Goal: Transaction & Acquisition: Purchase product/service

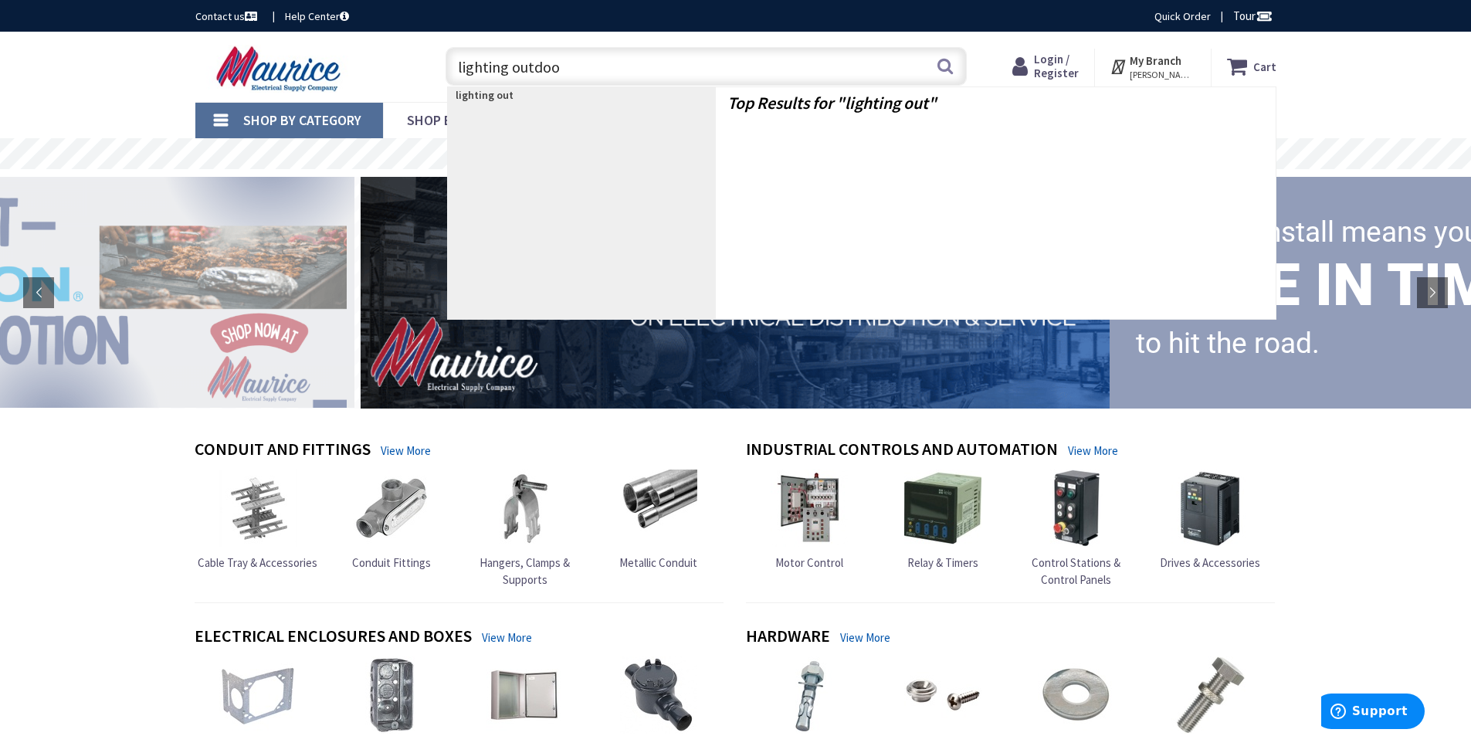
type input "lighting outdoor"
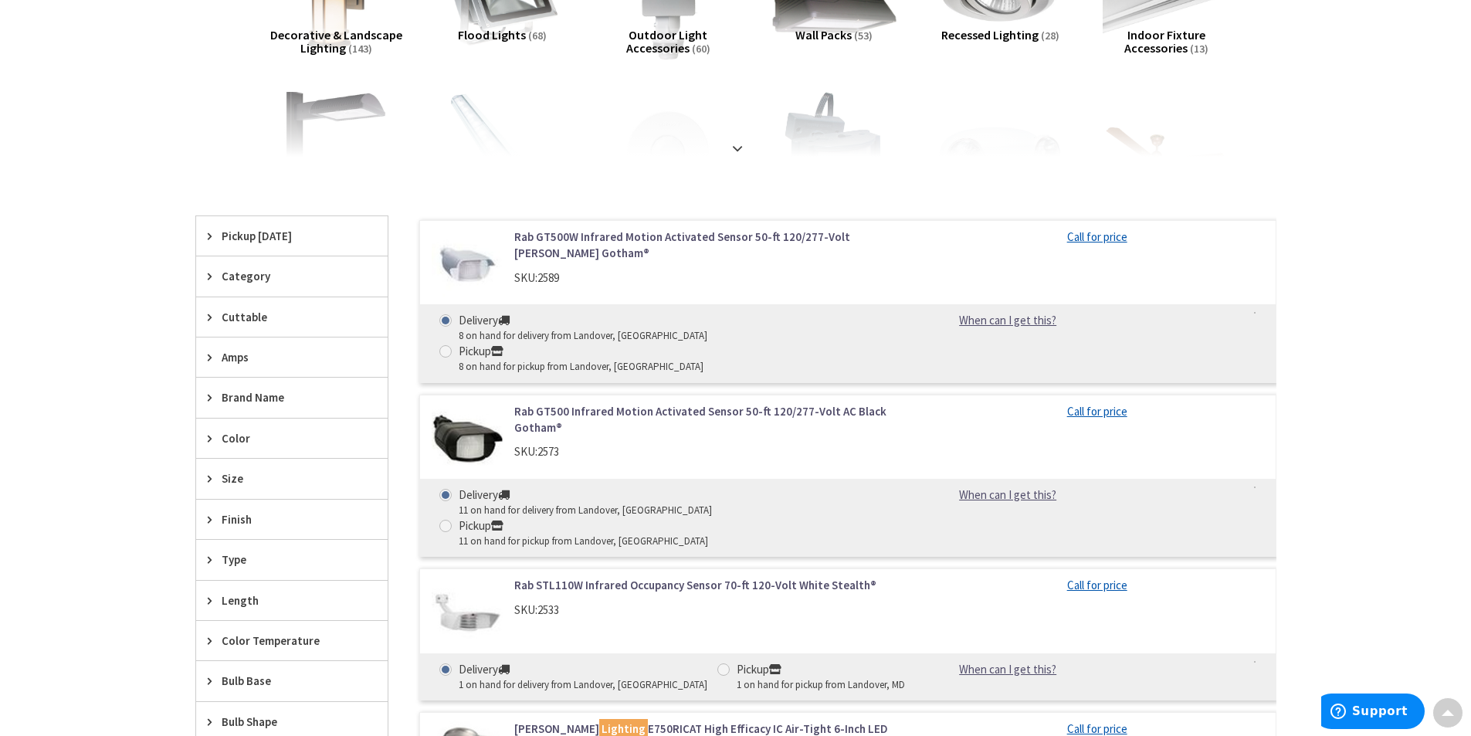
scroll to position [309, 0]
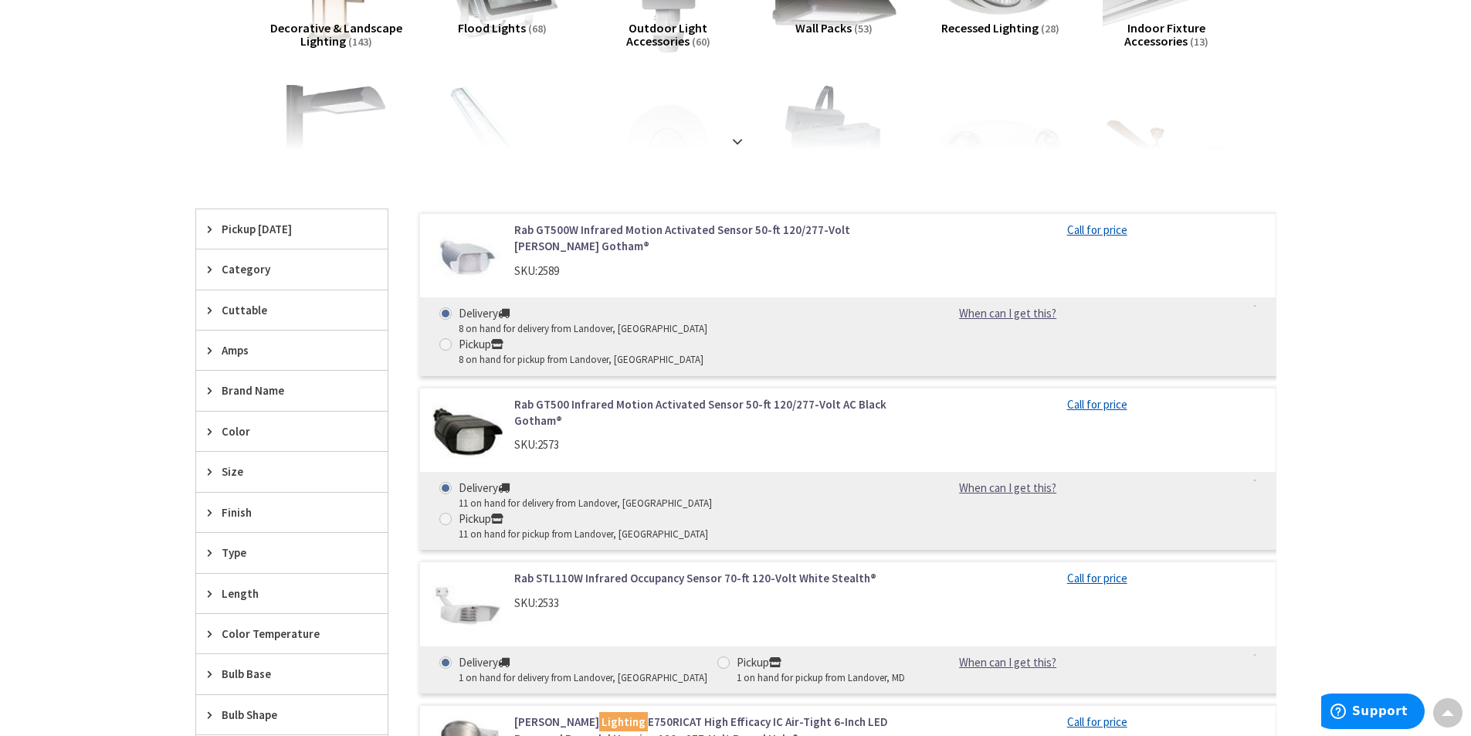
click at [279, 224] on span "Pickup Today" at bounding box center [285, 229] width 126 height 16
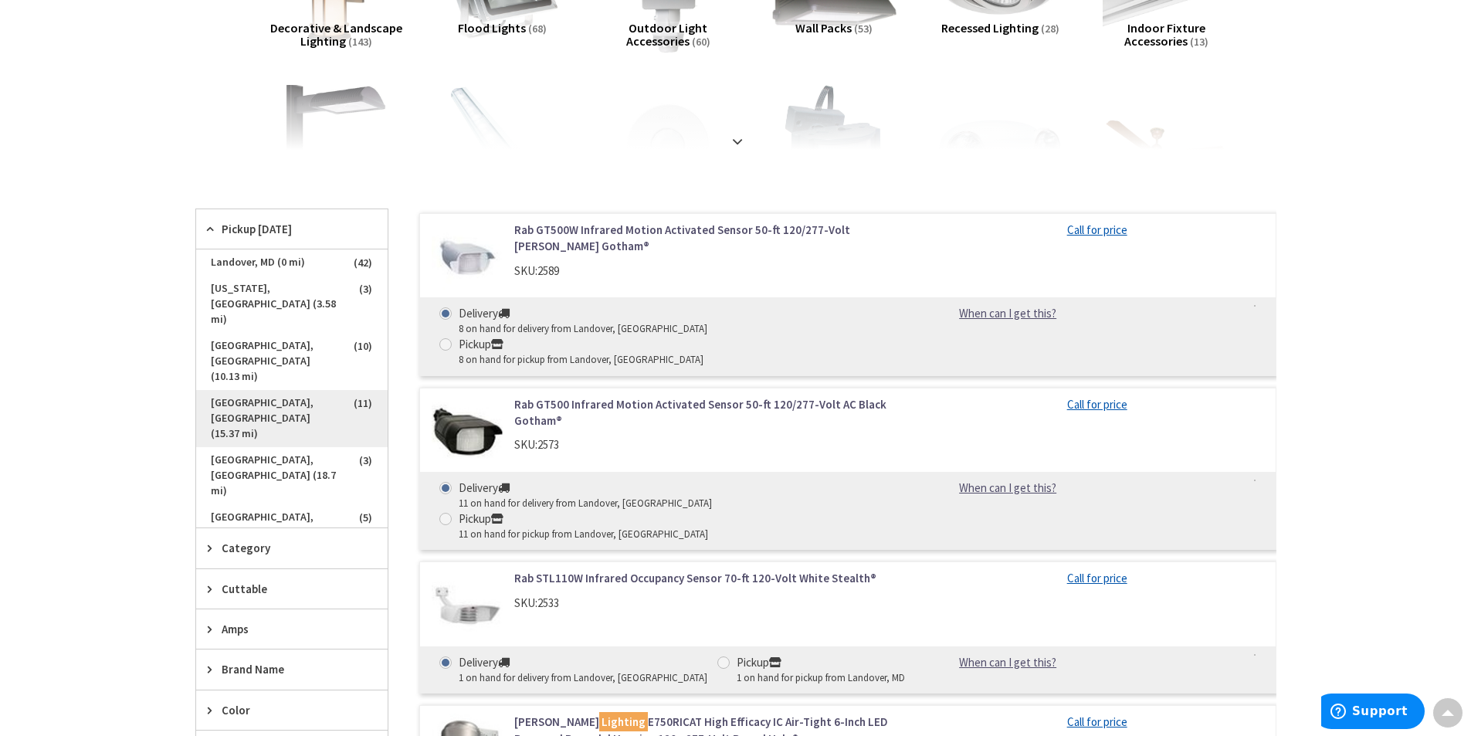
click at [272, 390] on span "Rockville, MD (15.37 mi)" at bounding box center [291, 418] width 191 height 57
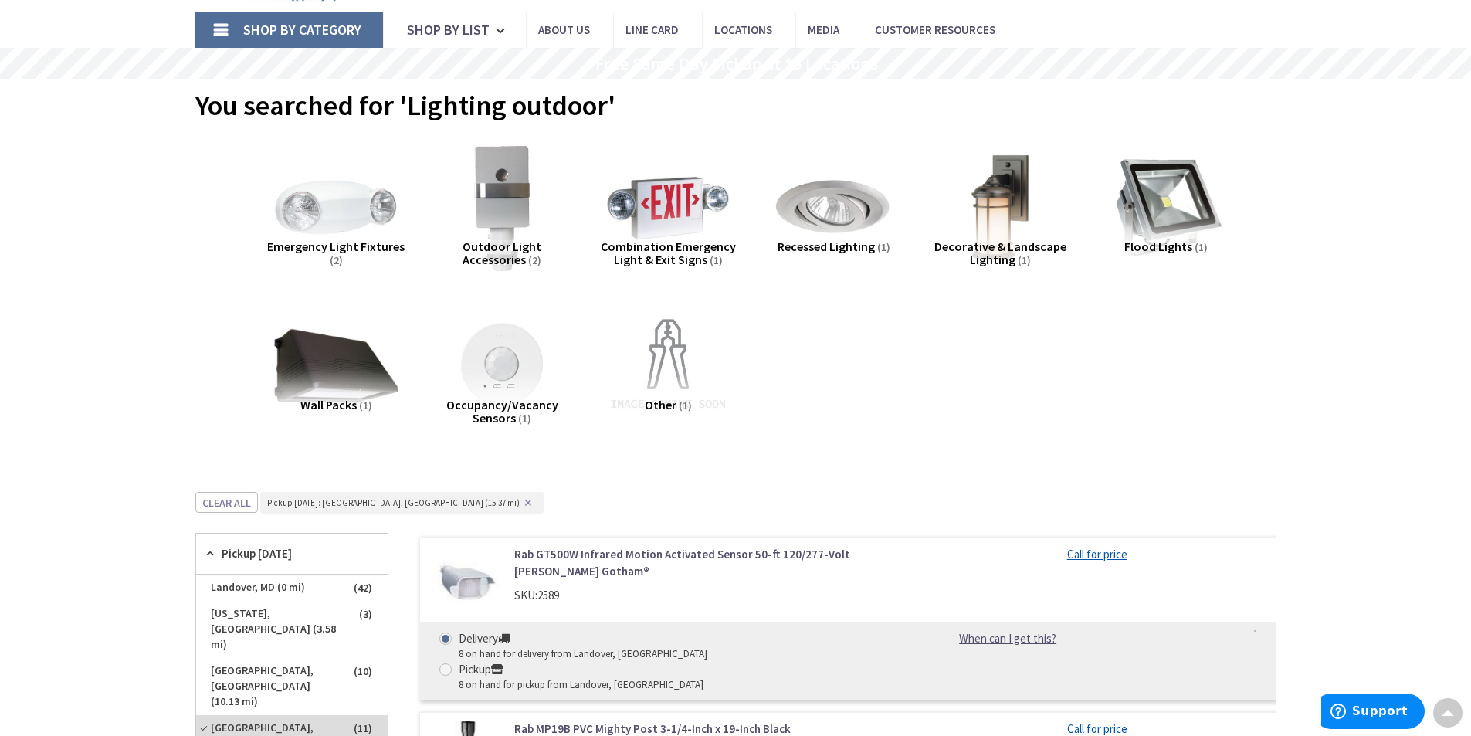
scroll to position [77, 0]
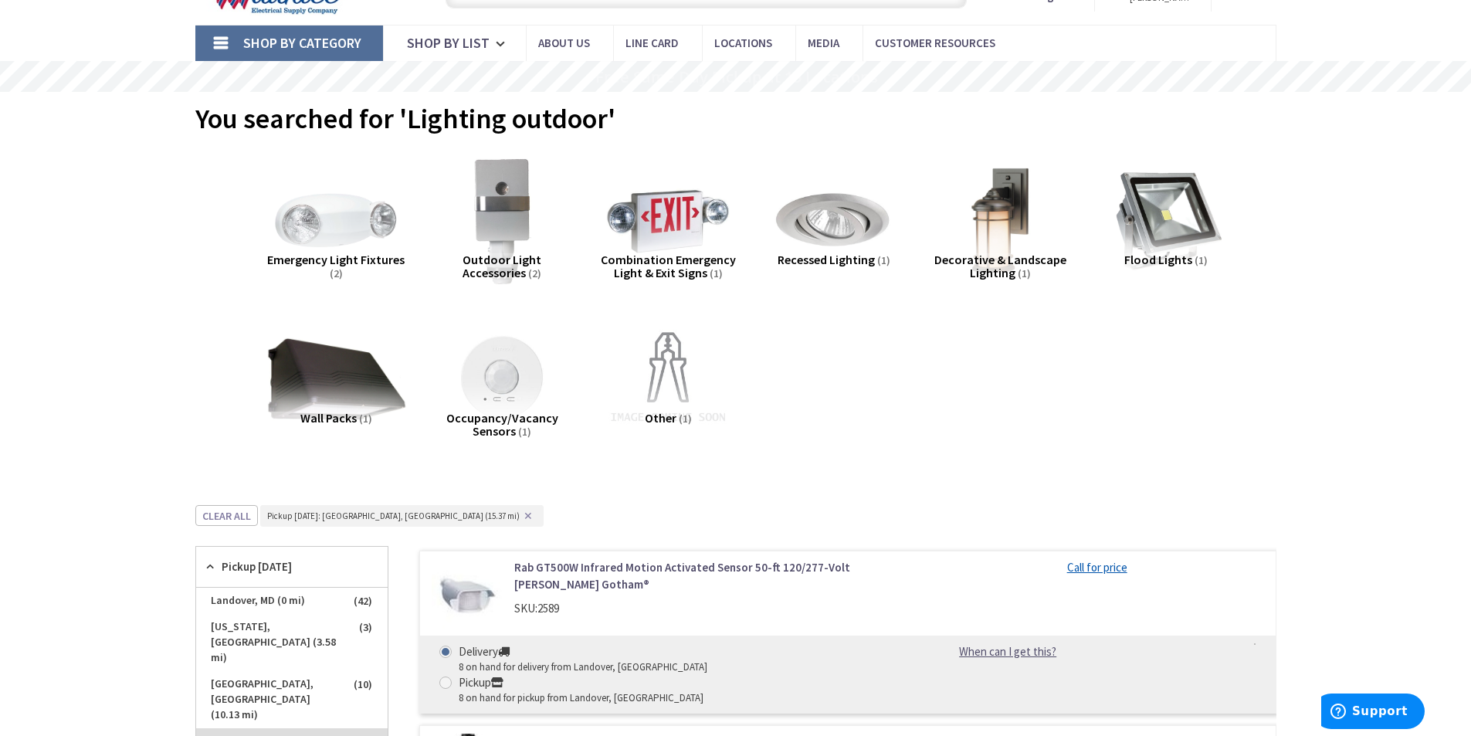
click at [353, 361] on img at bounding box center [336, 379] width 140 height 140
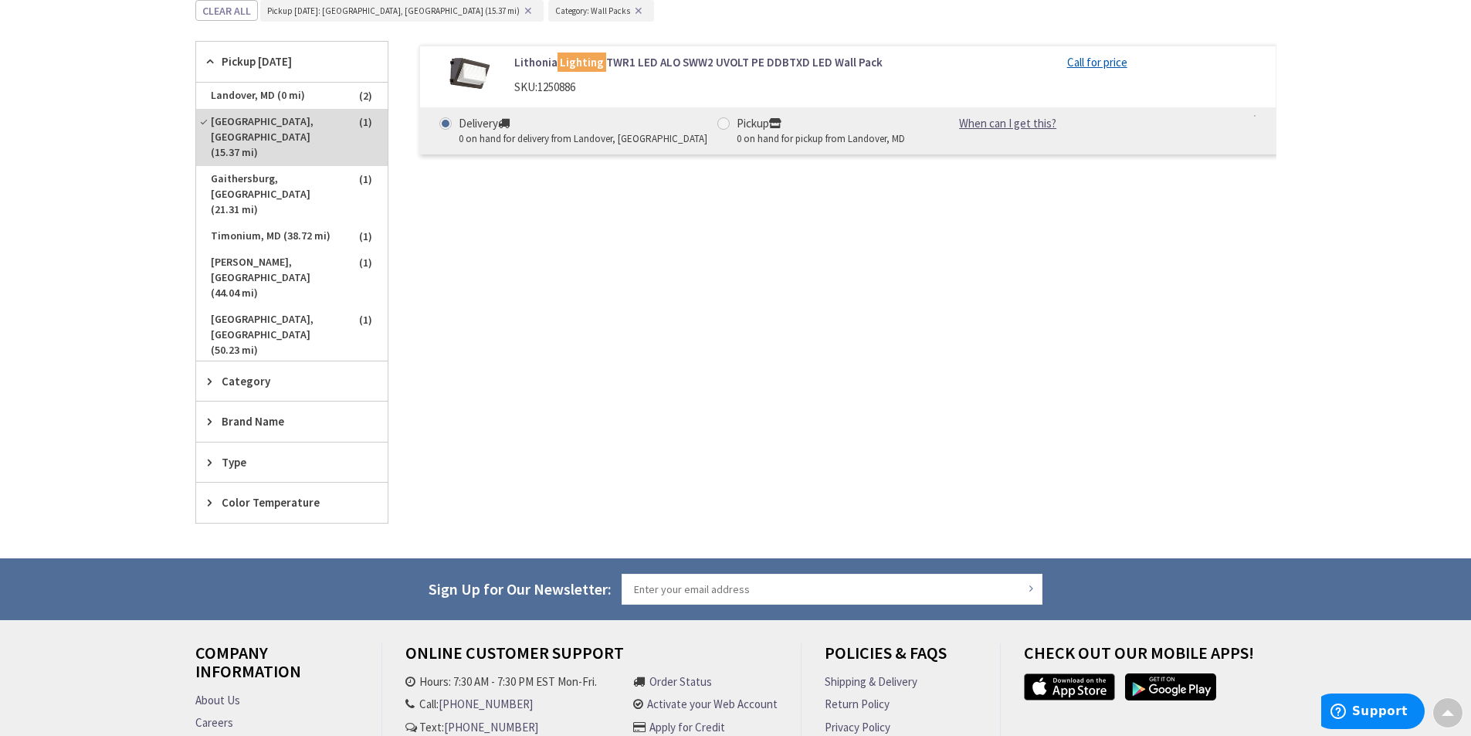
scroll to position [0, 0]
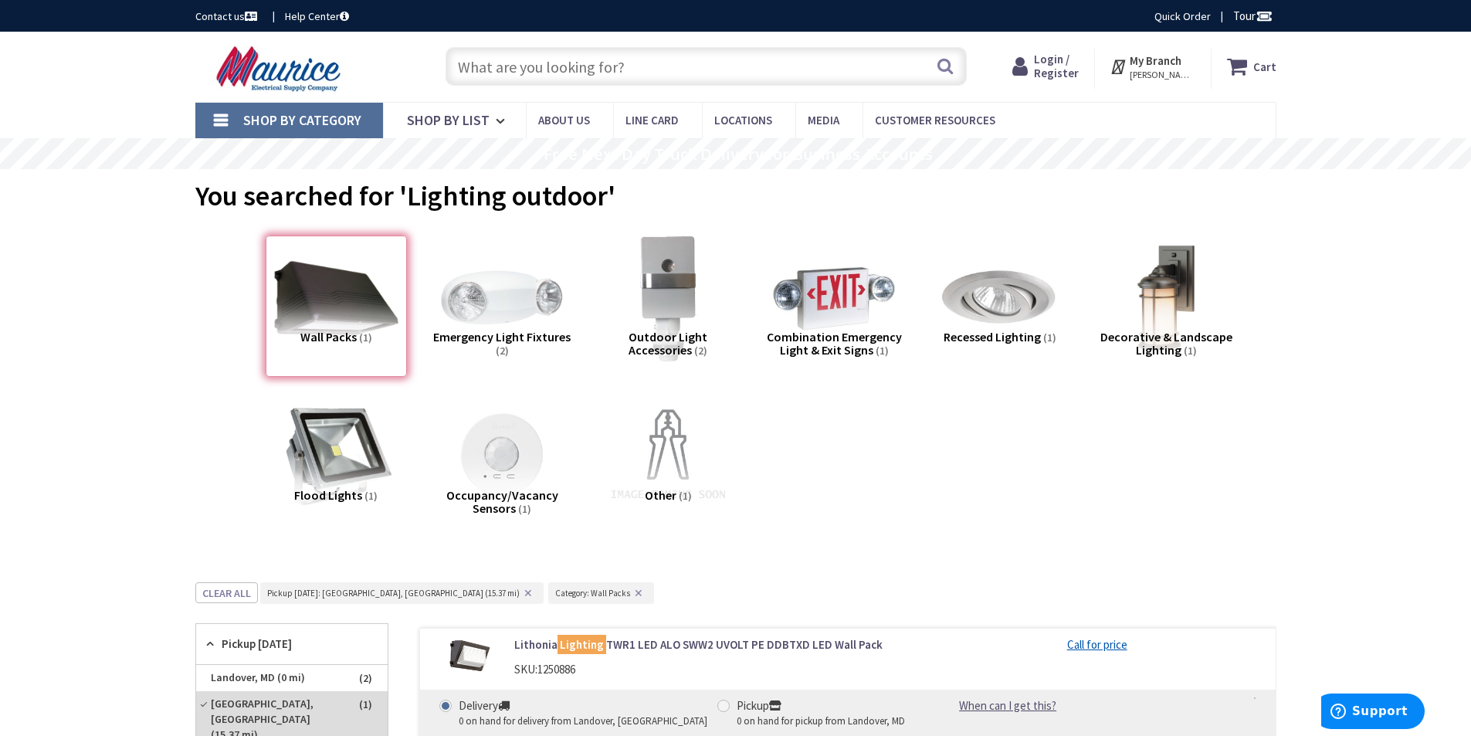
click at [601, 61] on input "text" at bounding box center [705, 66] width 521 height 39
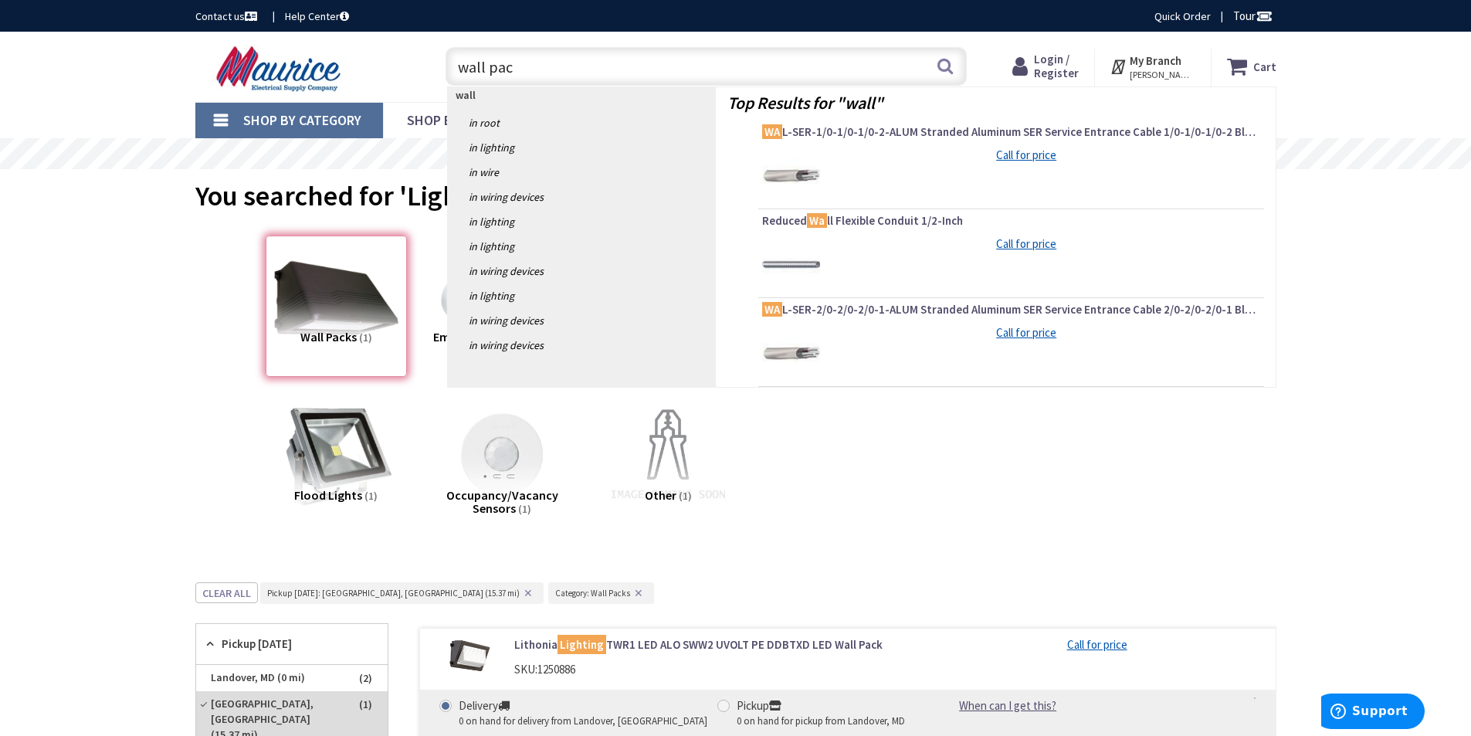
type input "wall pack"
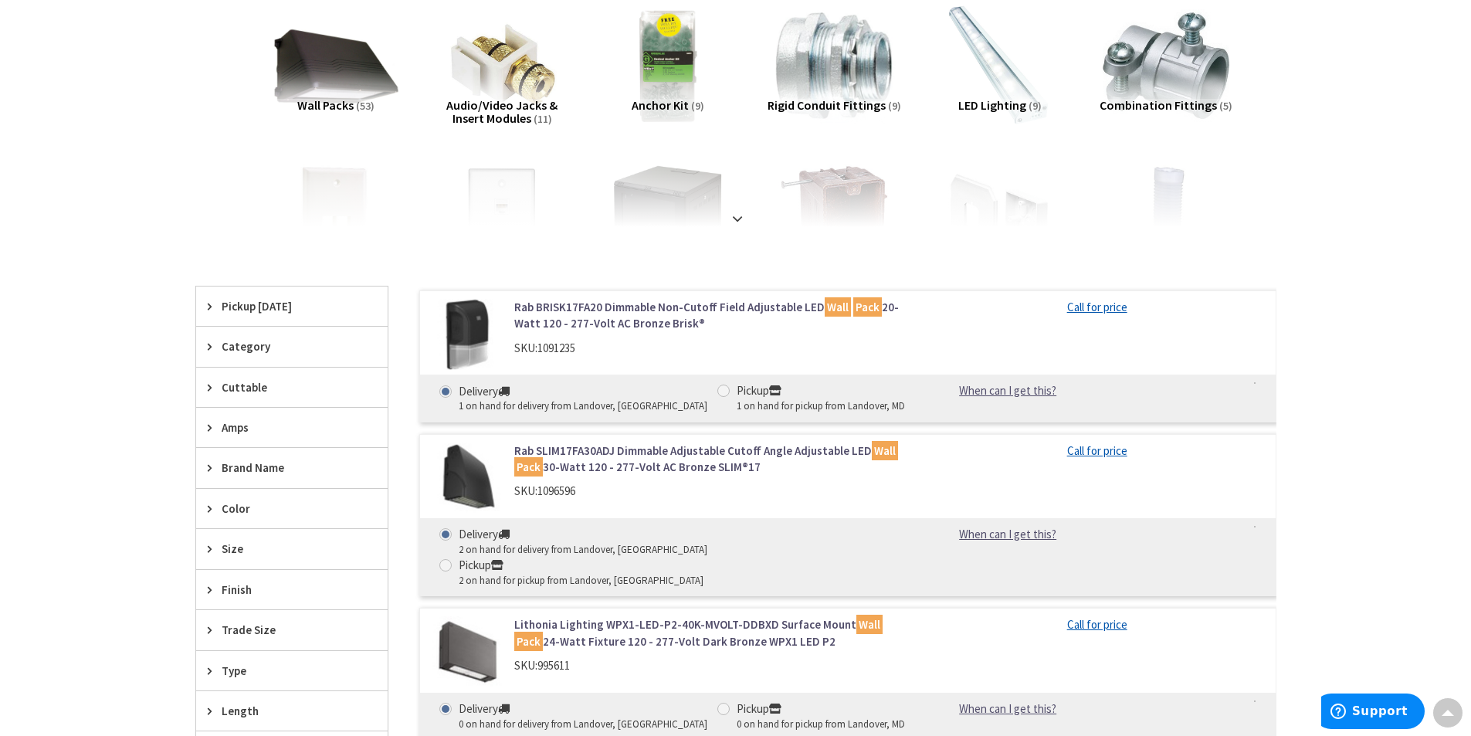
click at [242, 313] on span "Pickup Today" at bounding box center [285, 306] width 126 height 16
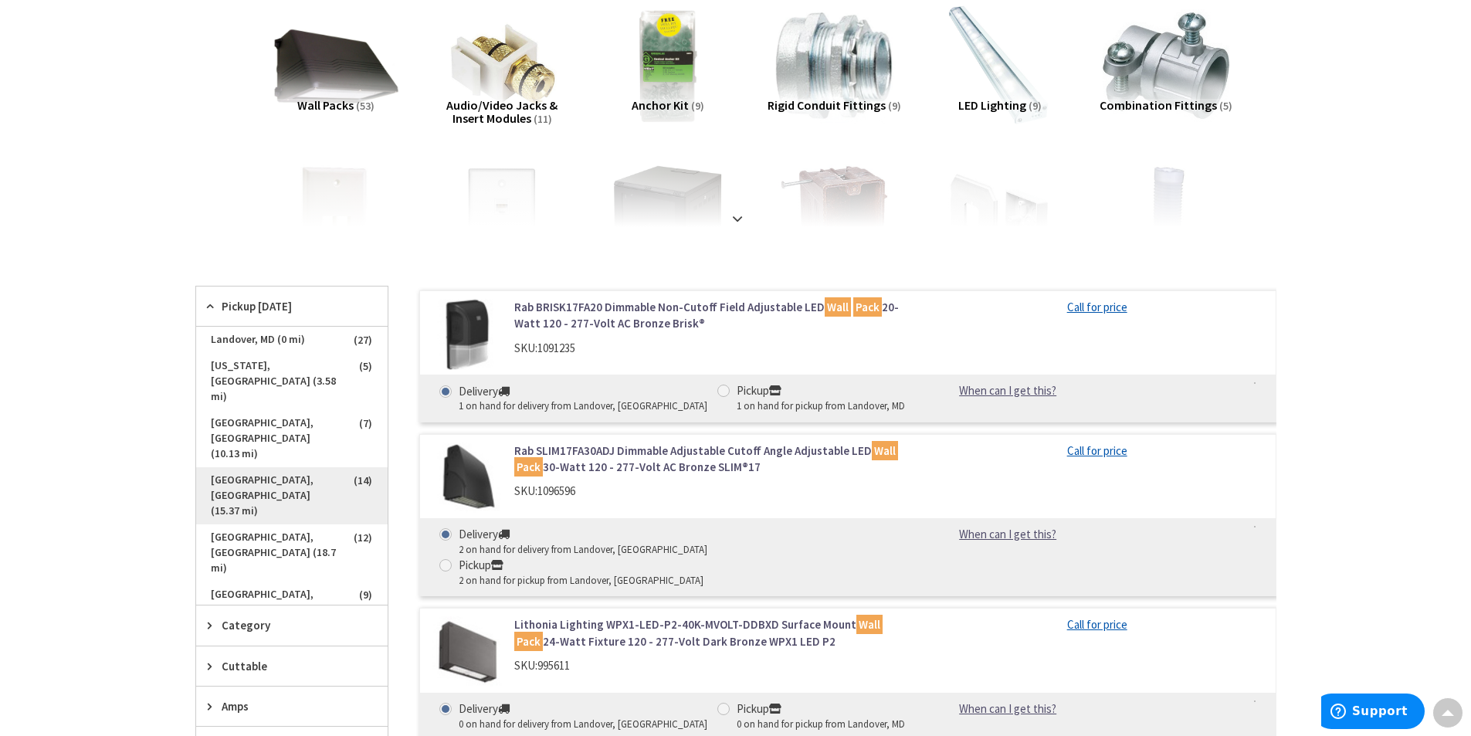
click at [258, 467] on span "Rockville, MD (15.37 mi)" at bounding box center [291, 495] width 191 height 57
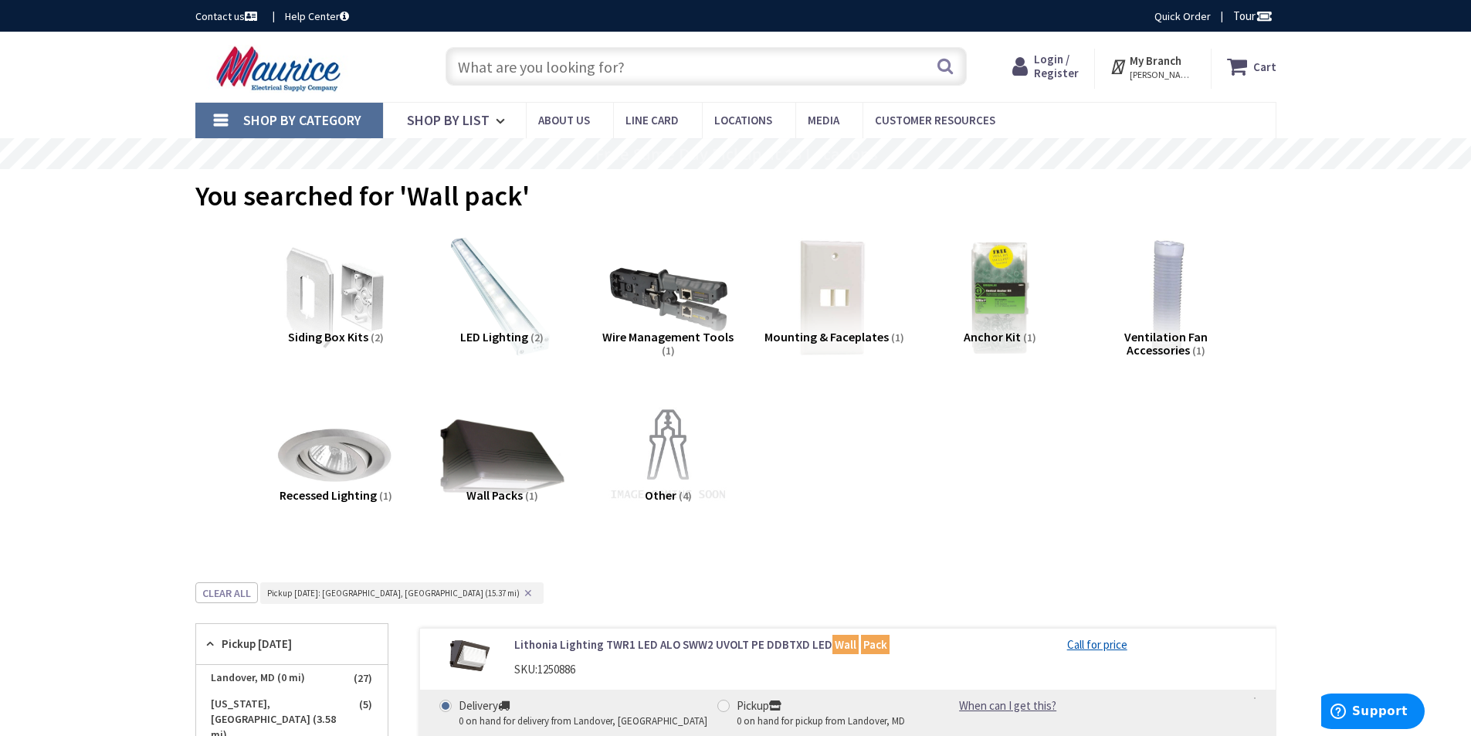
click at [1169, 69] on span "LANDOVER, MD" at bounding box center [1163, 75] width 66 height 12
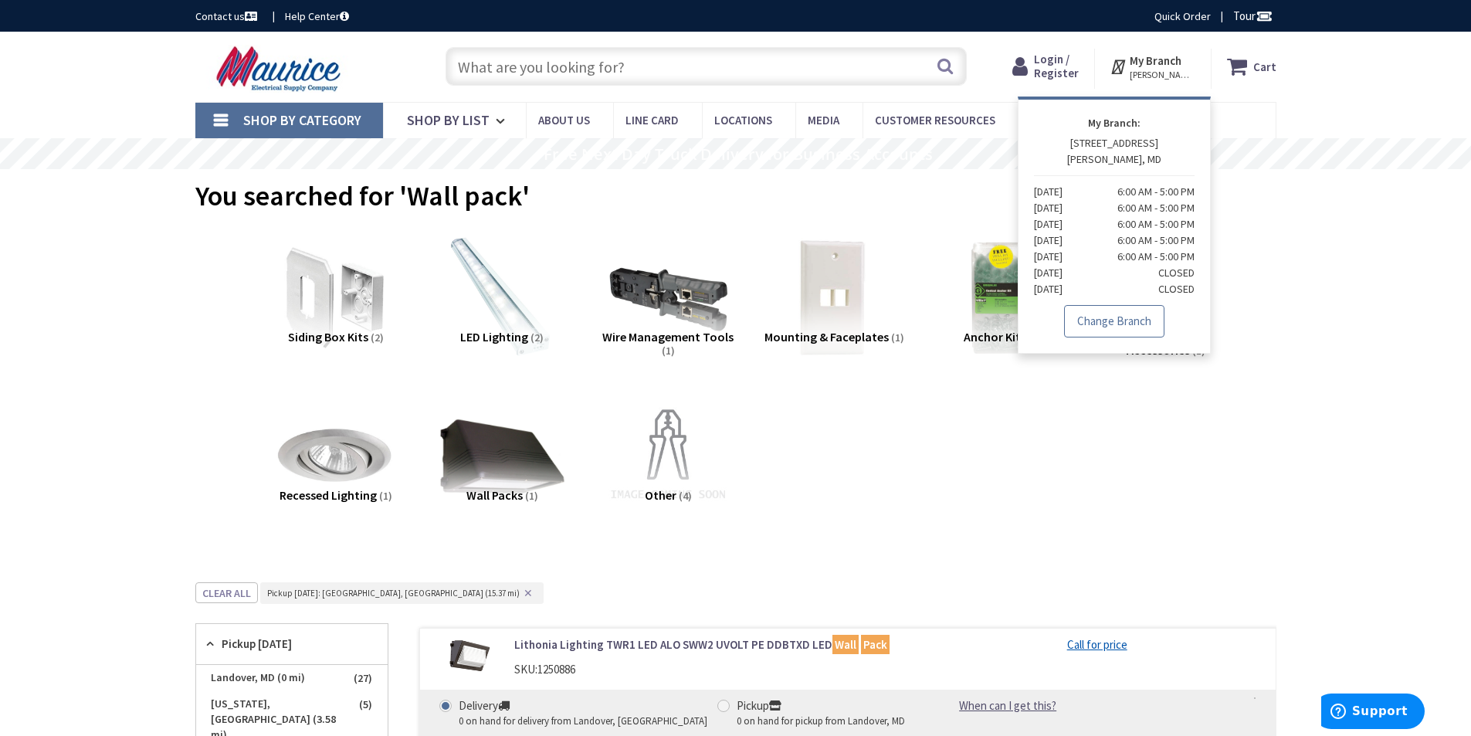
click at [1097, 318] on link "Change Branch" at bounding box center [1114, 321] width 100 height 32
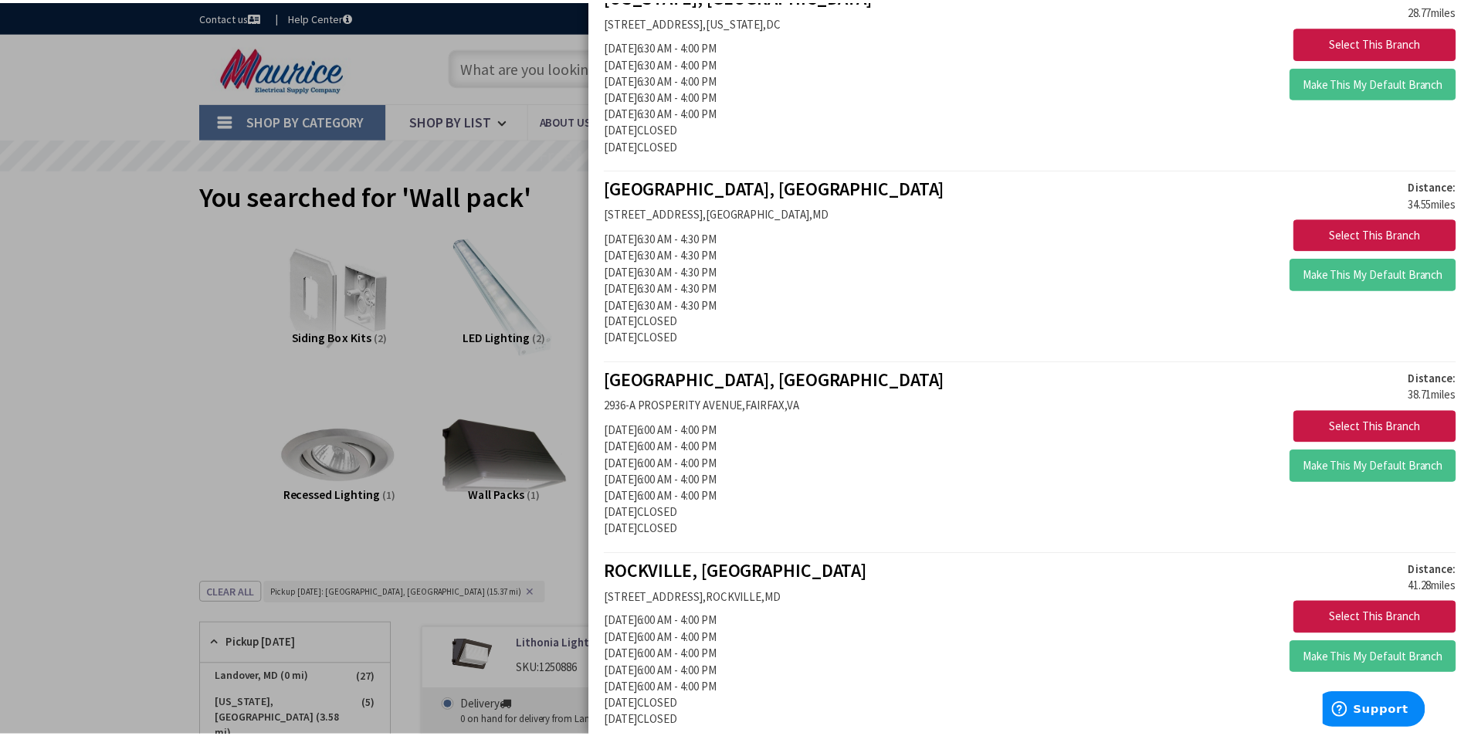
scroll to position [926, 0]
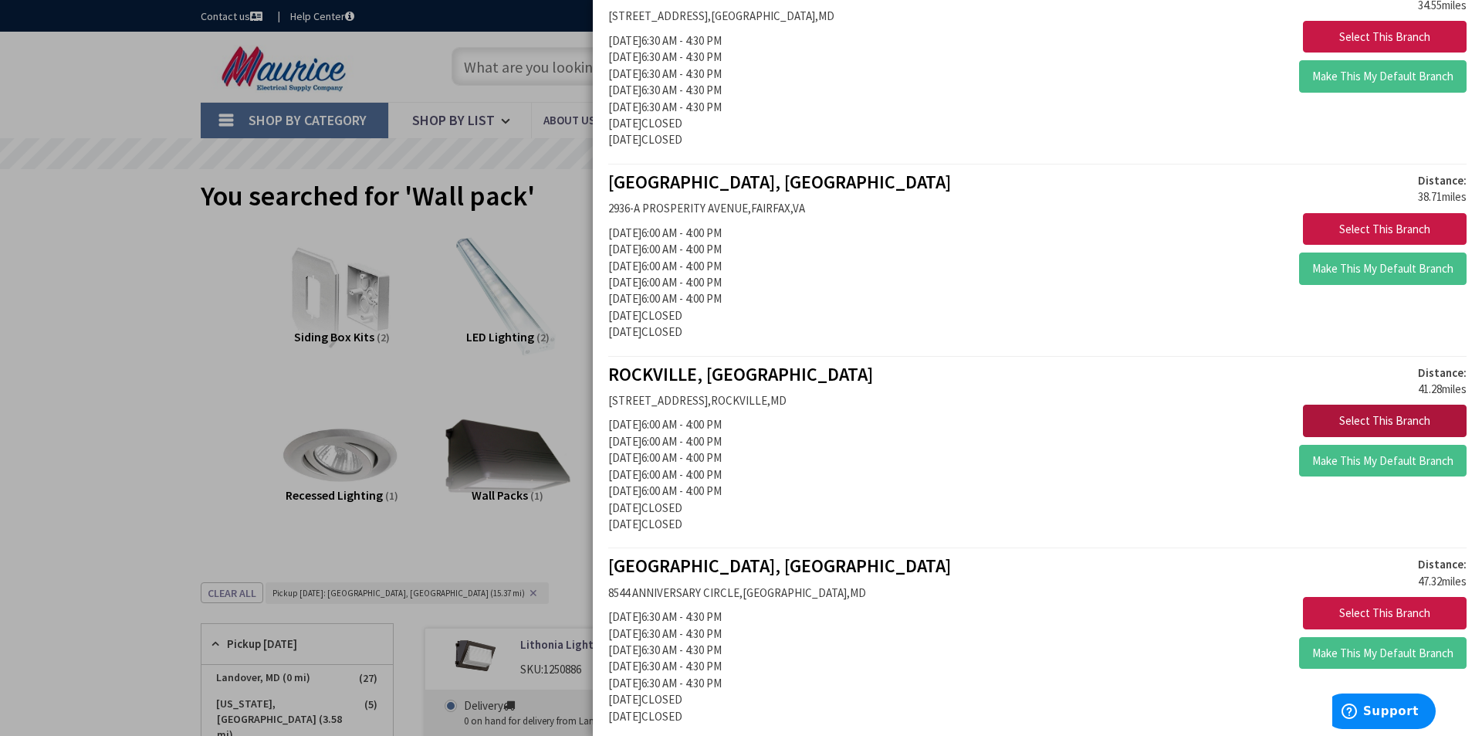
click at [1332, 422] on button "Select This Branch" at bounding box center [1385, 421] width 164 height 32
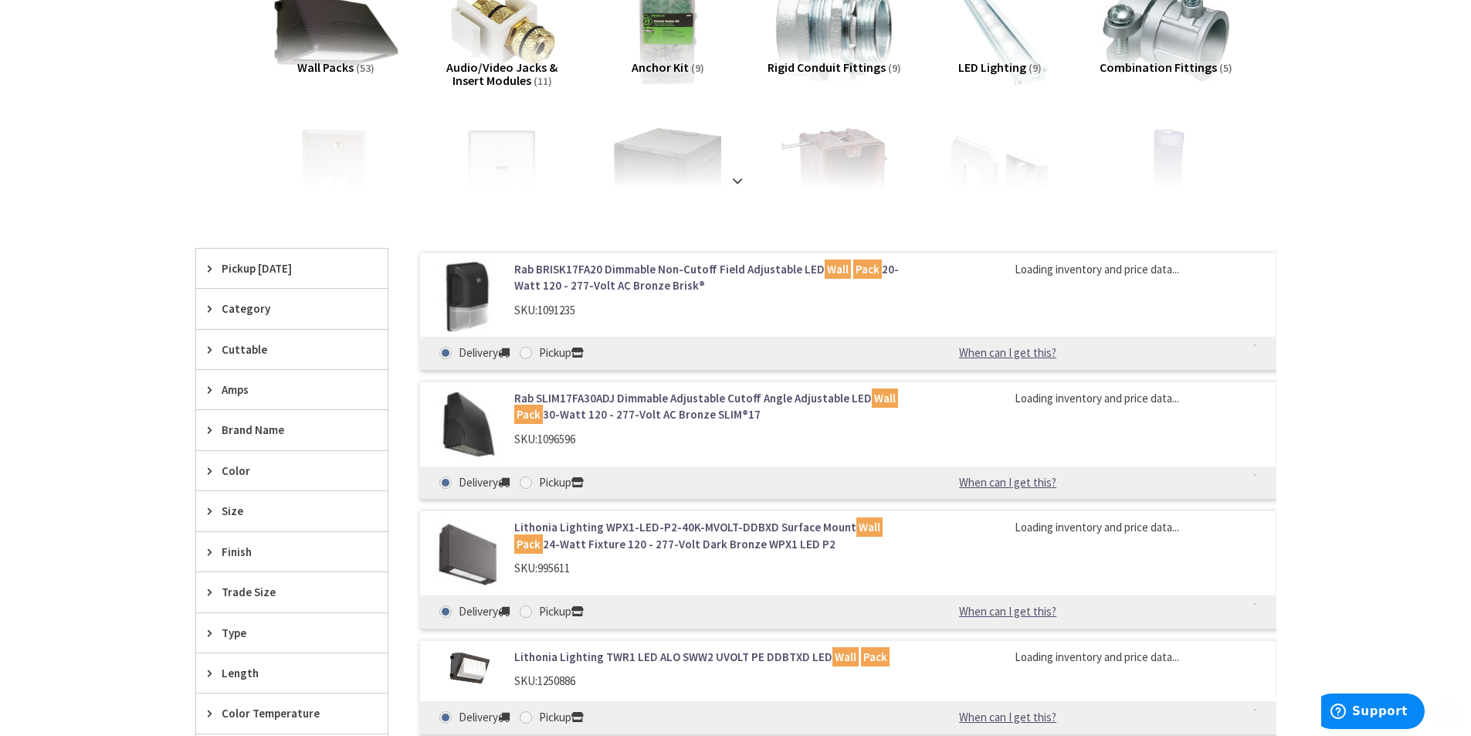
scroll to position [309, 0]
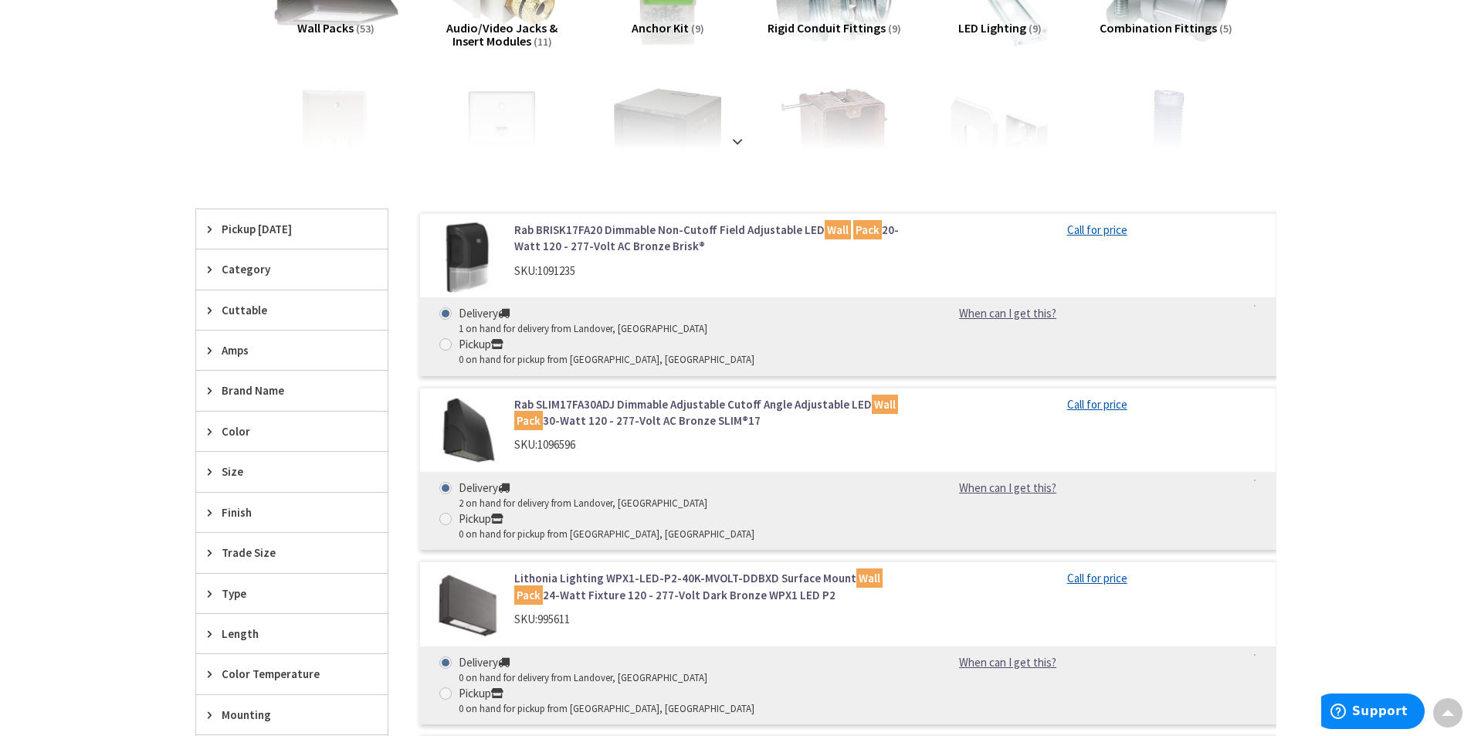
click at [666, 336] on div "Pickup" at bounding box center [607, 344] width 296 height 17
click at [453, 339] on input "Pickup 0 on hand for pickup from Rockville, MD" at bounding box center [448, 344] width 10 height 10
radio input "true"
click at [205, 228] on div "Pickup Today" at bounding box center [291, 228] width 191 height 39
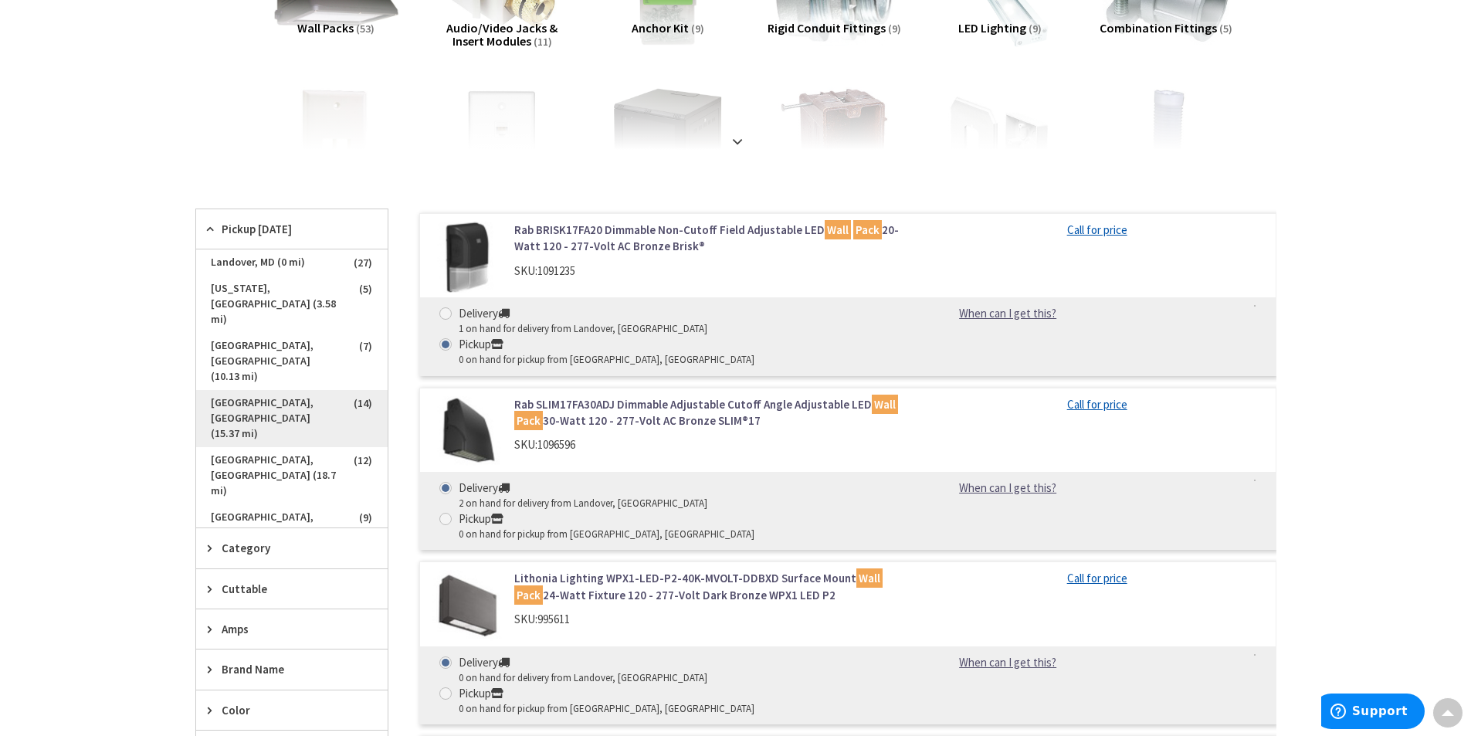
click at [262, 390] on span "Rockville, MD (15.37 mi)" at bounding box center [291, 418] width 191 height 57
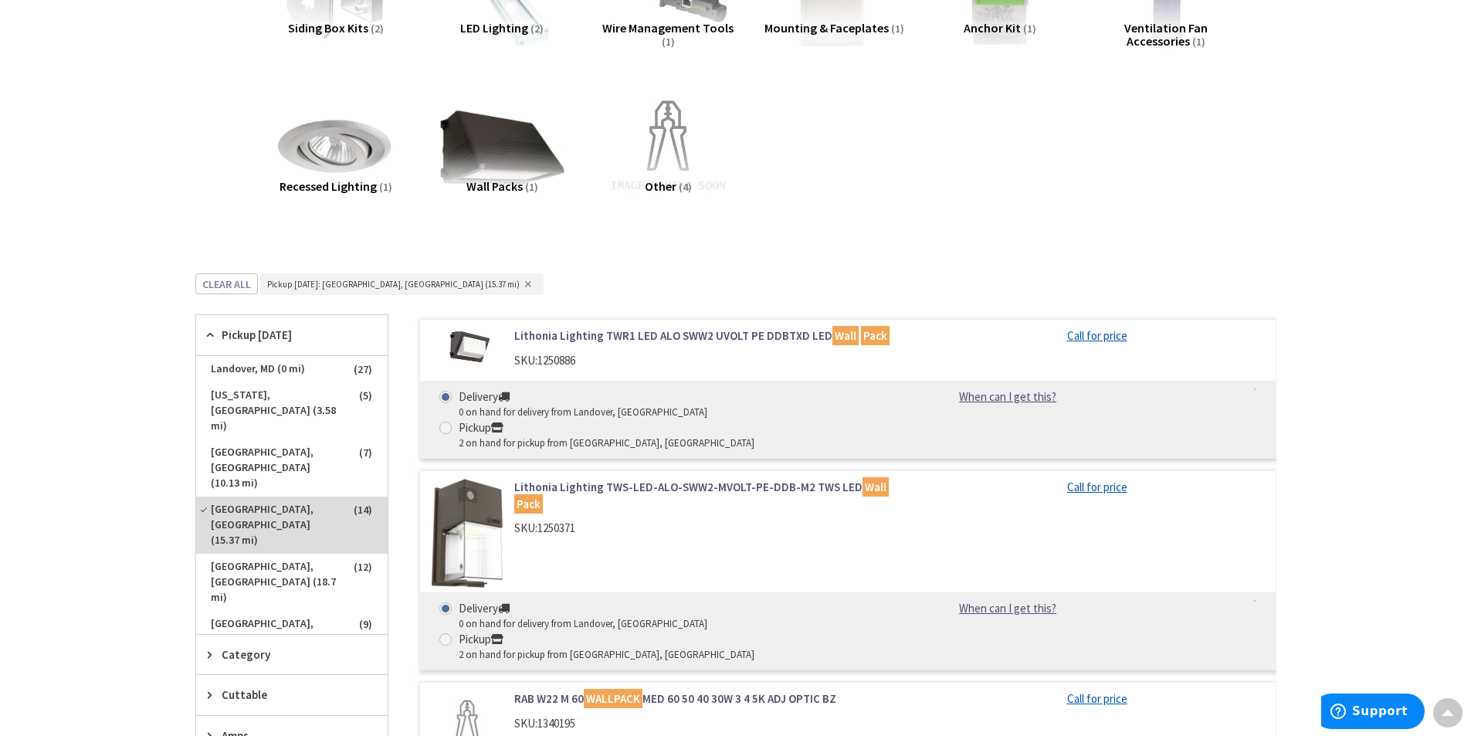
click at [754, 436] on div "2 on hand for pickup from Rockville, MD" at bounding box center [607, 443] width 296 height 15
click at [453, 422] on input "Pickup 2 on hand for pickup from Rockville, MD" at bounding box center [448, 427] width 10 height 10
radio input "true"
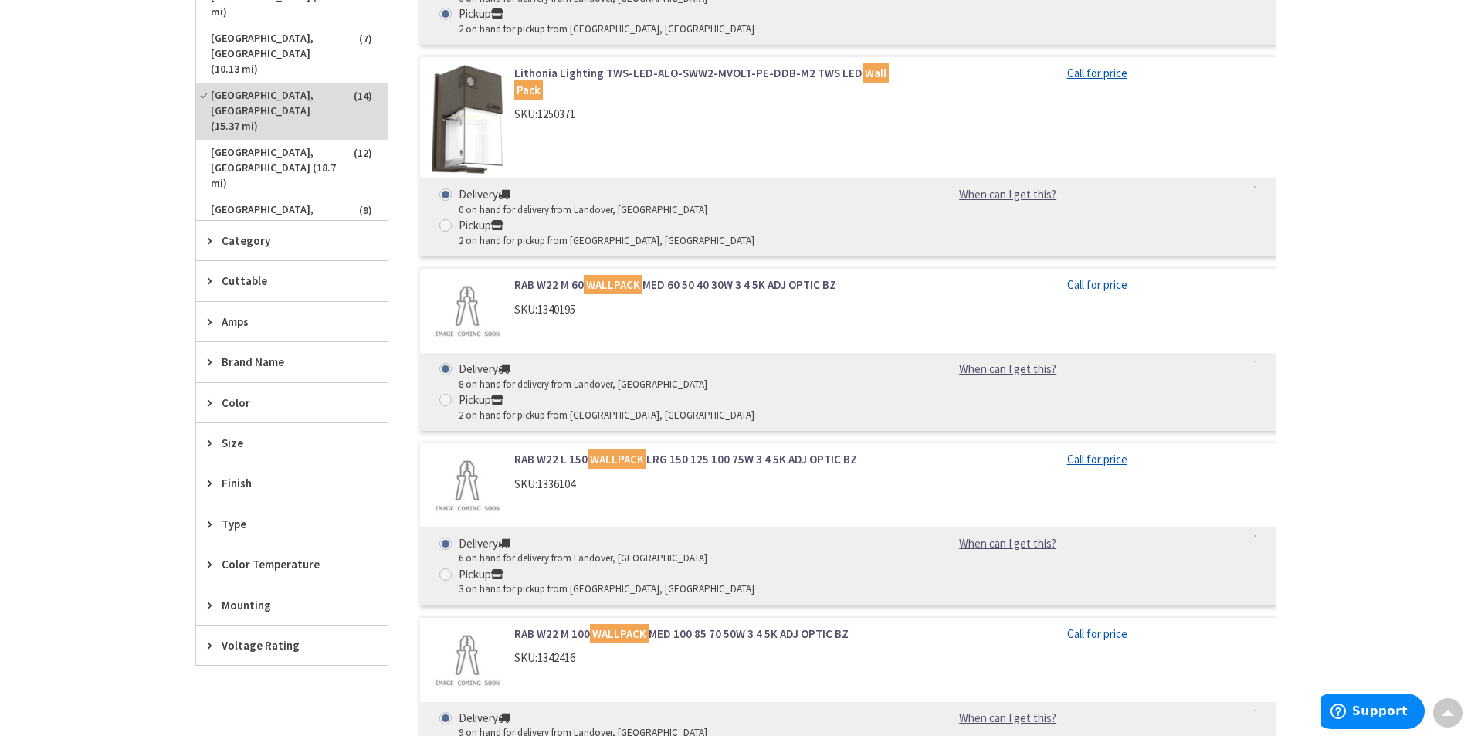
scroll to position [695, 0]
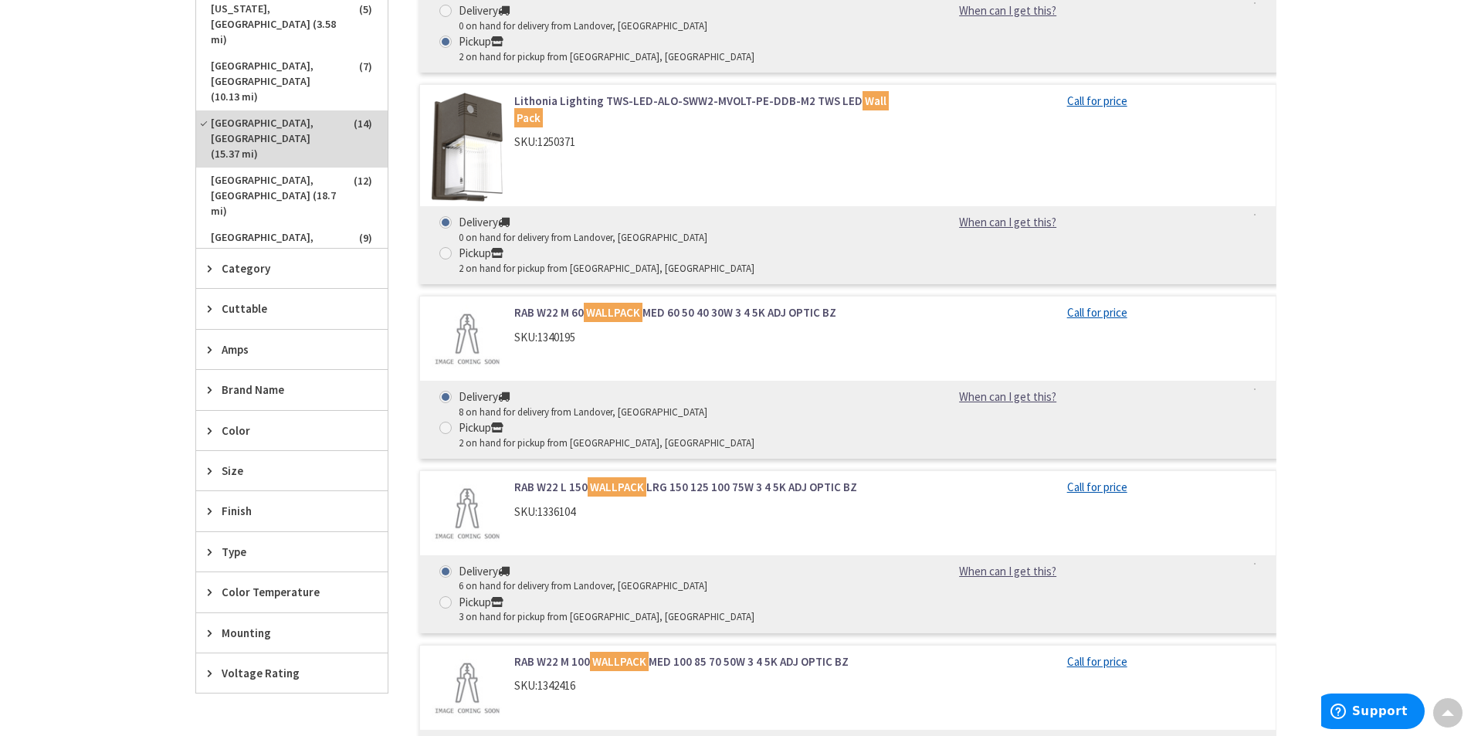
click at [663, 479] on link "RAB W22 L 150 WALLPACK LRG 150 125 100 75W 3 4 5K ADJ OPTIC BZ" at bounding box center [710, 487] width 393 height 16
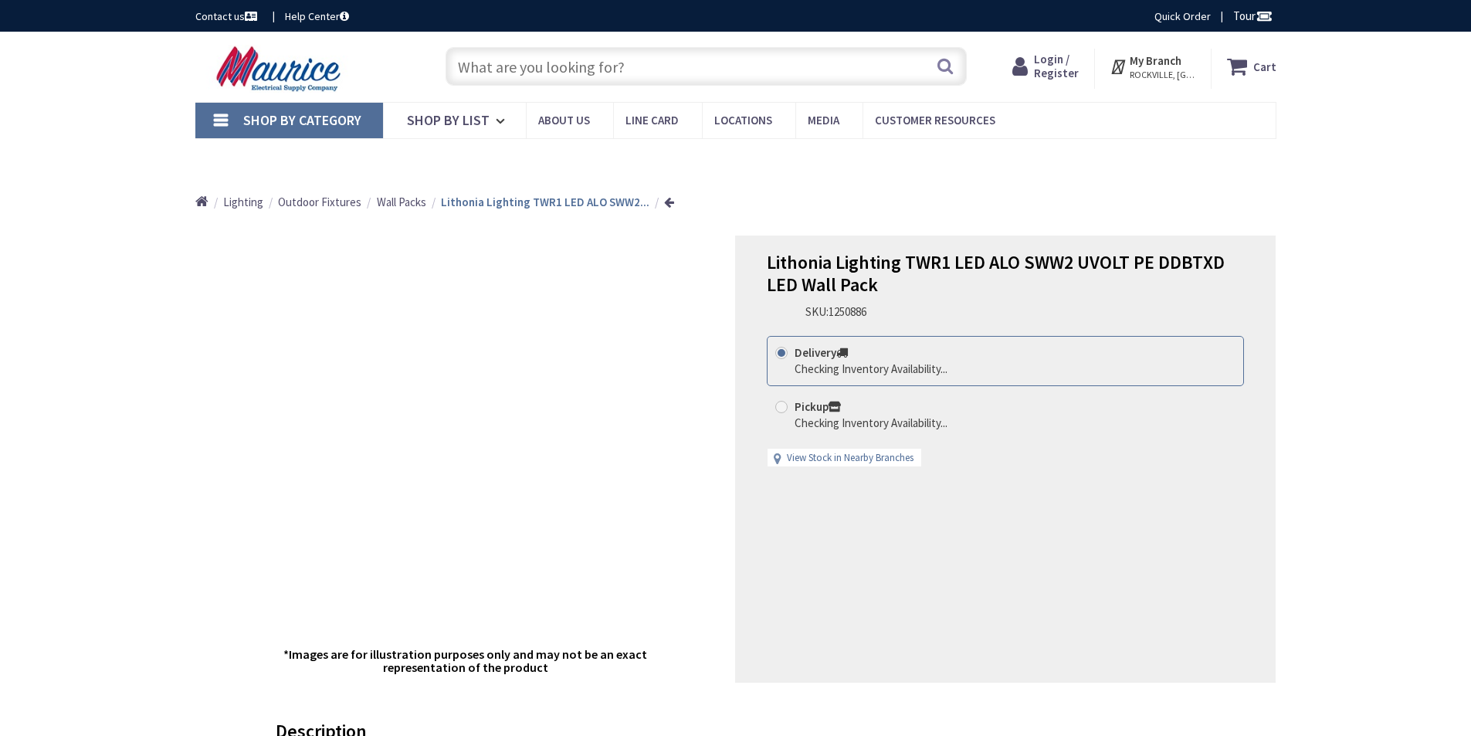
radio input "true"
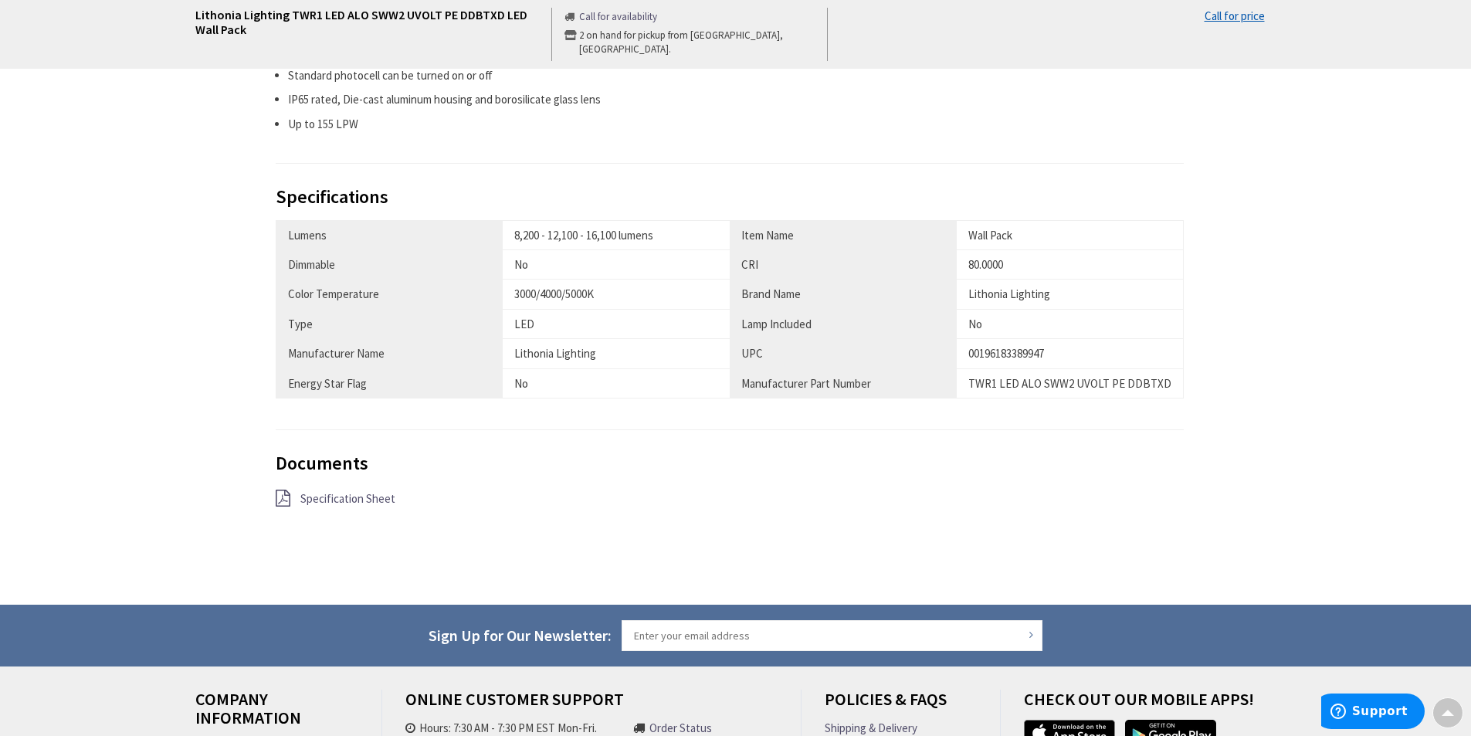
scroll to position [926, 0]
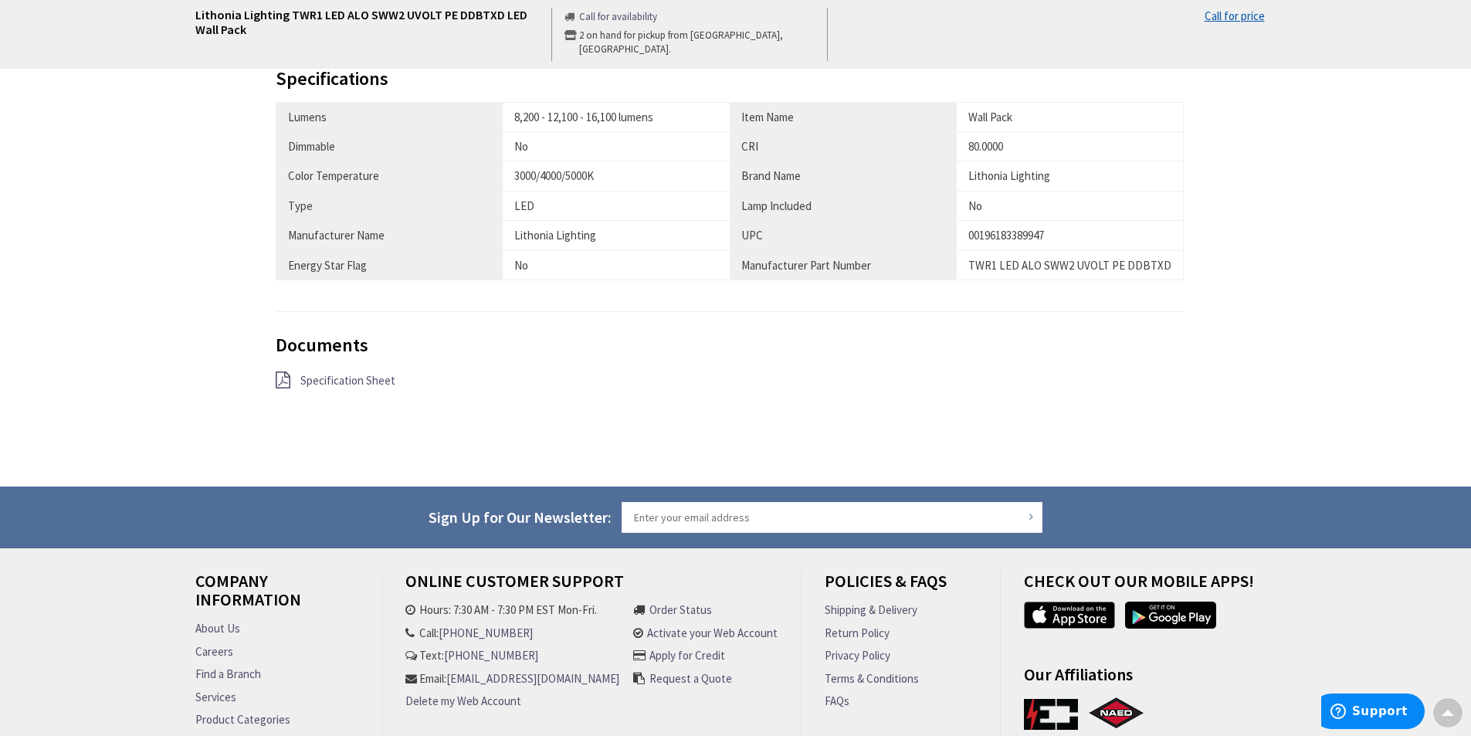
click at [1049, 271] on div "TWR1 LED ALO SWW2 UVOLT PE DDBTXD" at bounding box center [1069, 265] width 203 height 16
click at [1036, 248] on td "00196183389947" at bounding box center [1070, 235] width 227 height 29
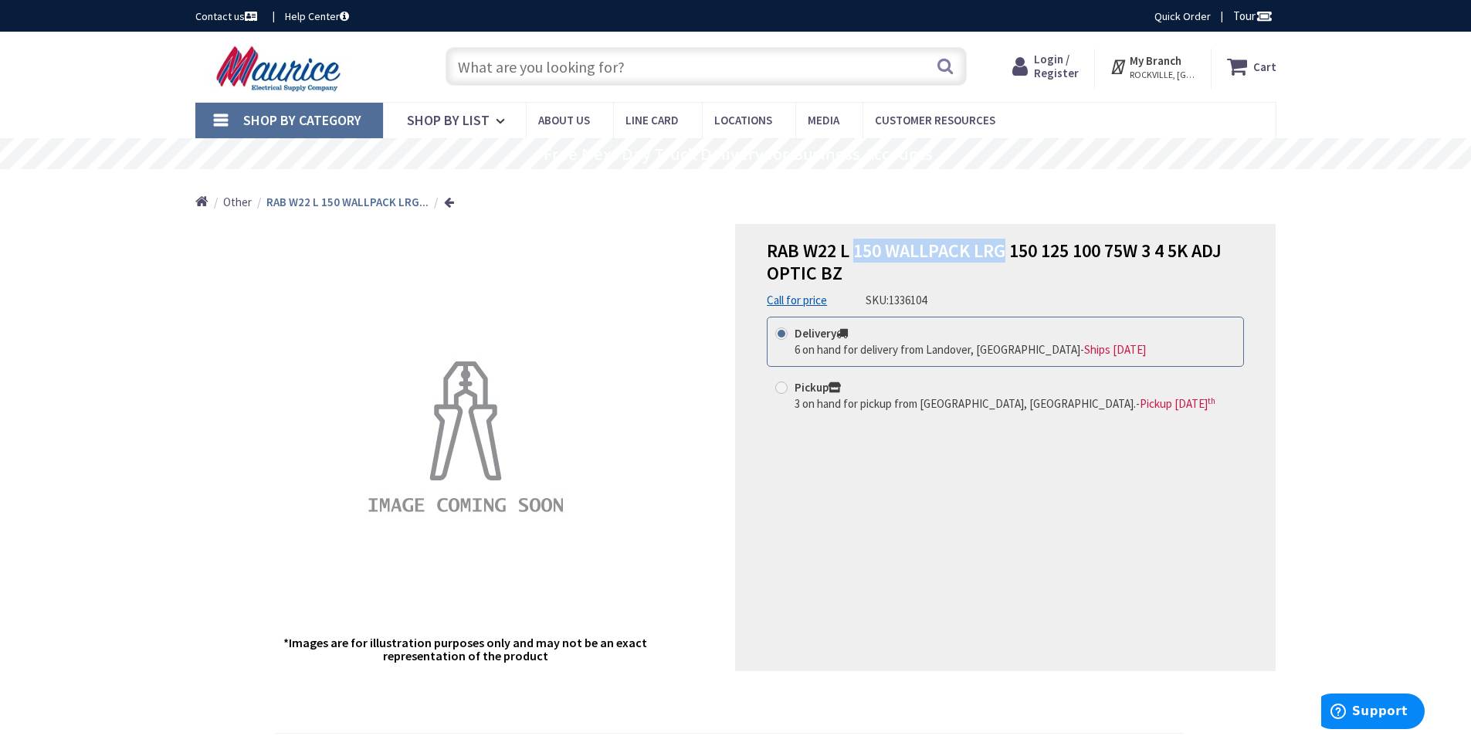
drag, startPoint x: 852, startPoint y: 249, endPoint x: 1008, endPoint y: 247, distance: 156.7
click at [1008, 247] on span "RAB W22 L 150 WALLPACK LRG 150 125 100 75W 3 4 5K ADJ OPTIC BZ" at bounding box center [994, 262] width 455 height 46
click at [524, 55] on input "text" at bounding box center [705, 66] width 521 height 39
click at [524, 60] on input "text" at bounding box center [705, 66] width 521 height 39
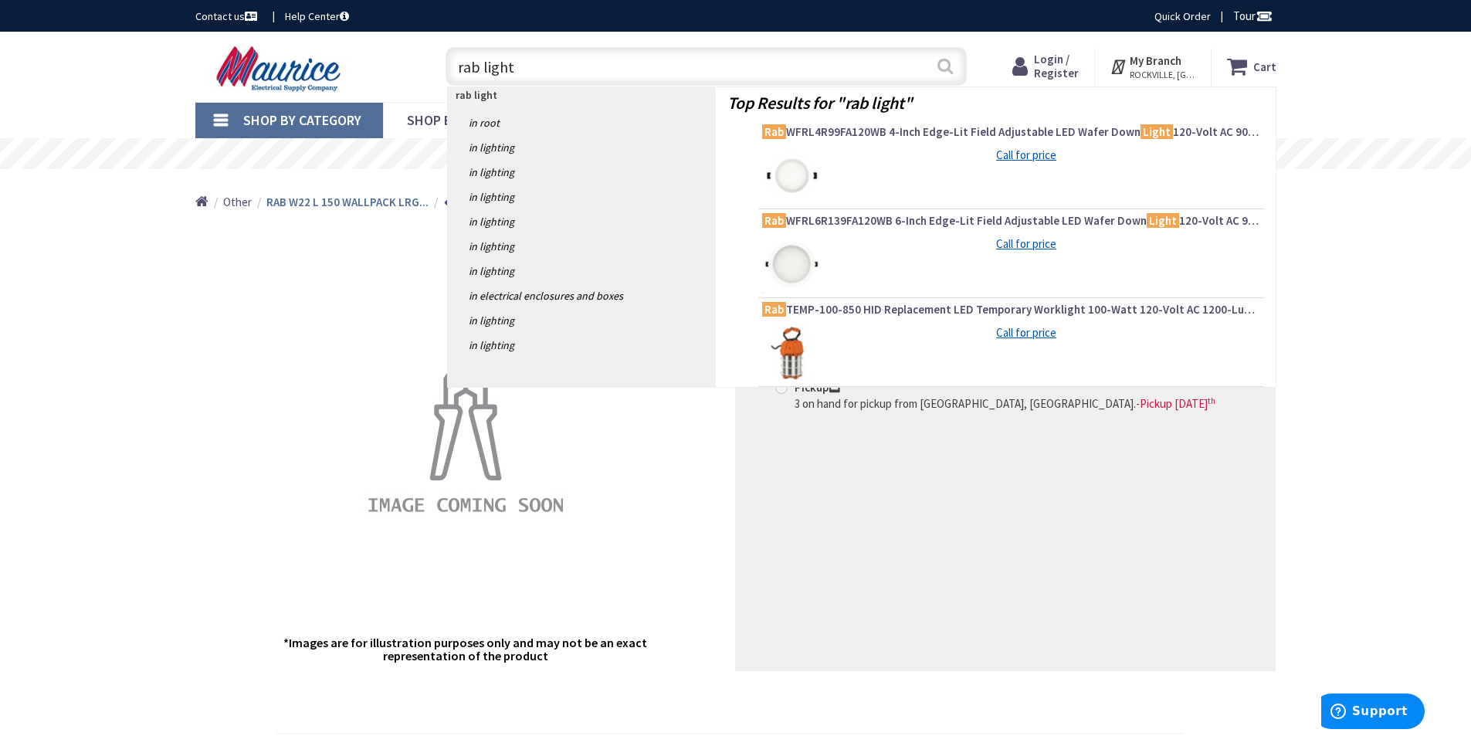
type input "rab light"
click at [944, 62] on button "Search" at bounding box center [945, 66] width 20 height 35
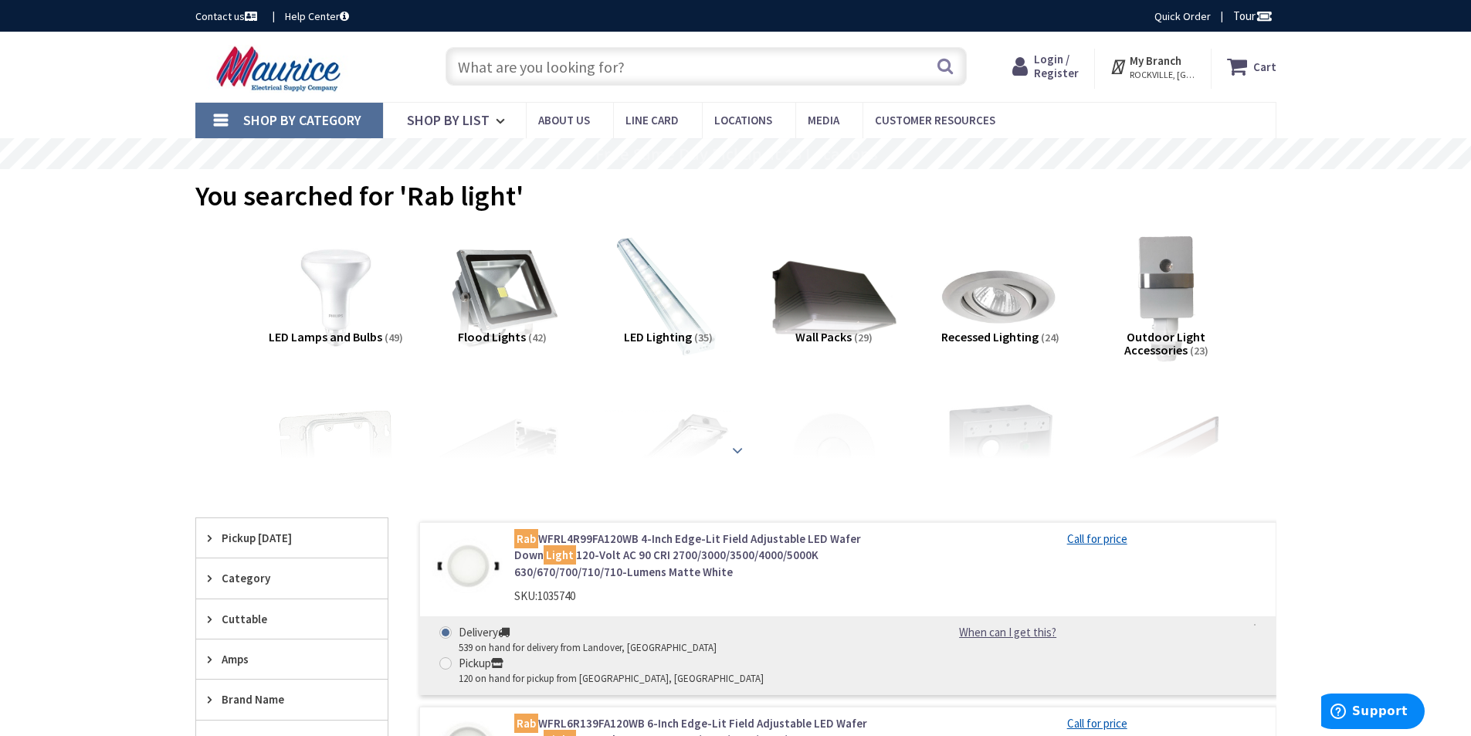
click at [741, 451] on strong at bounding box center [737, 450] width 19 height 17
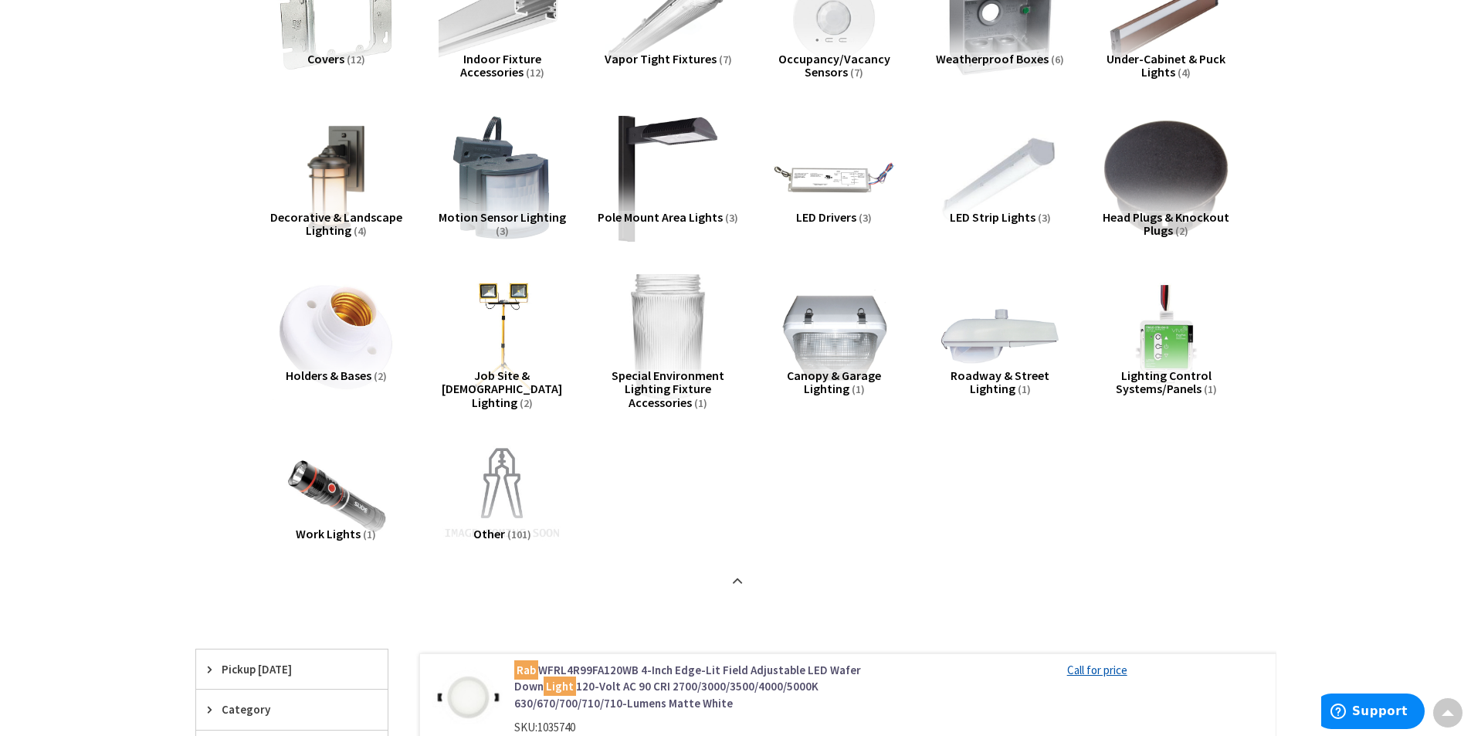
scroll to position [463, 0]
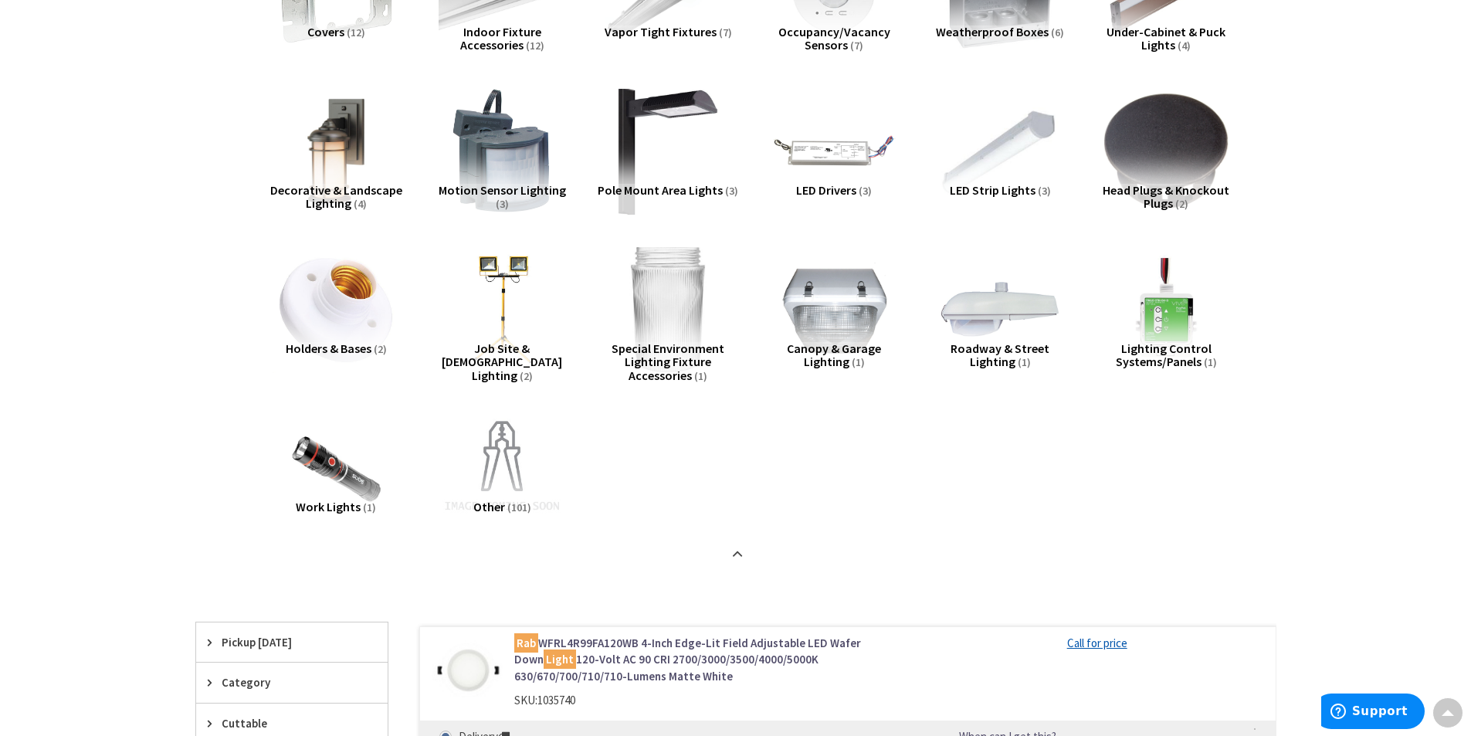
click at [696, 368] on span "Special Environment Lighting Fixture Accessories" at bounding box center [667, 361] width 113 height 42
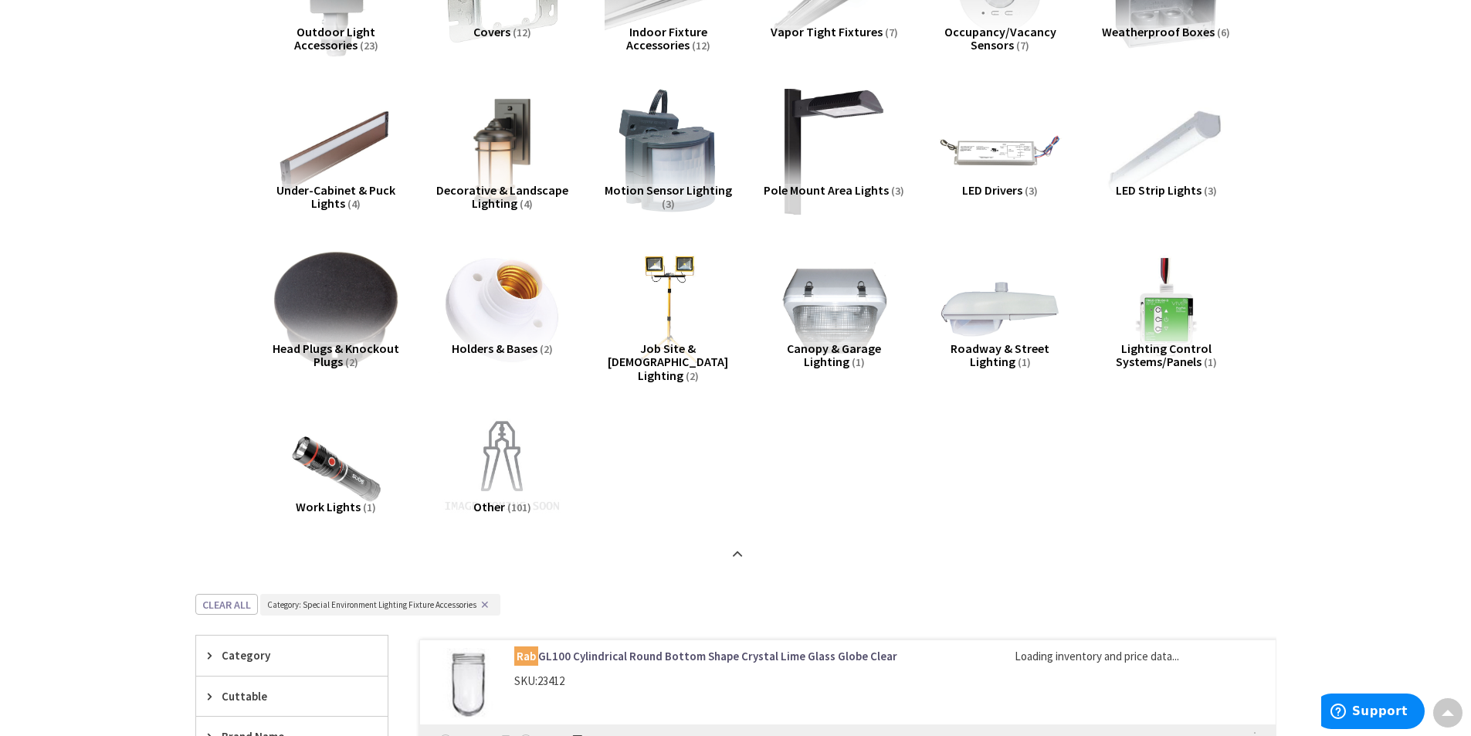
scroll to position [962, 0]
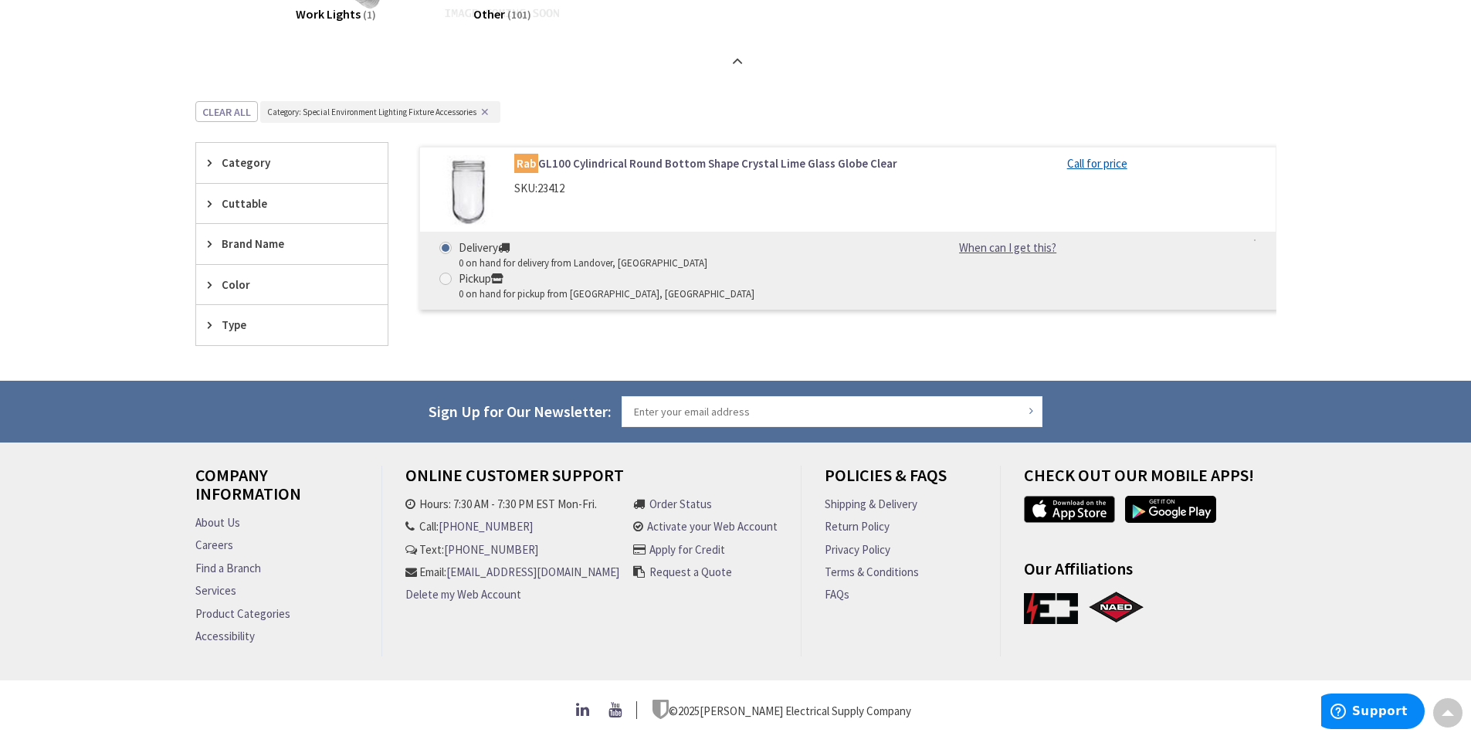
click at [656, 164] on link "Rab GL100 Cylindrical Round Bottom Shape Crystal Lime Glass Globe Clear" at bounding box center [710, 163] width 393 height 16
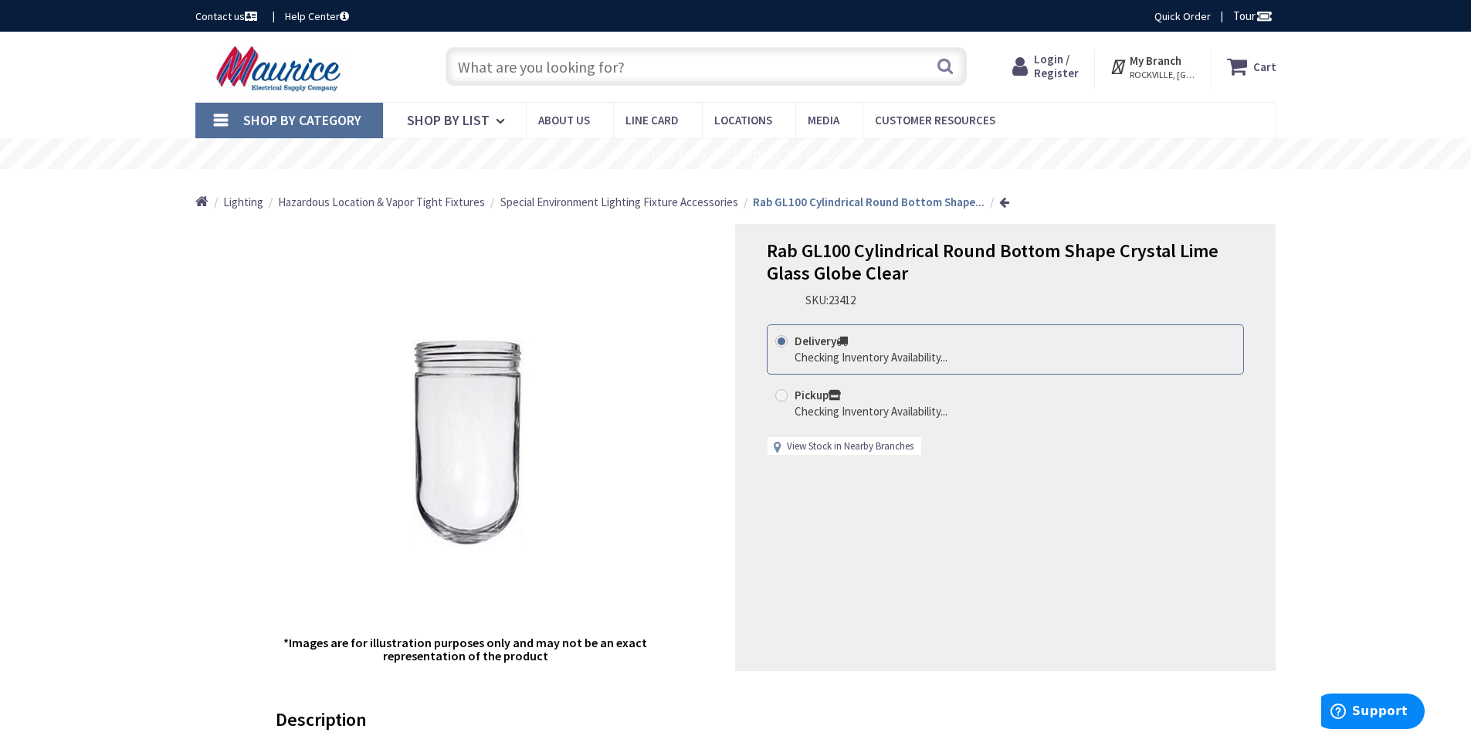
click at [845, 445] on link "View Stock in Nearby Branches" at bounding box center [850, 446] width 127 height 15
click at [854, 302] on span "23412" at bounding box center [841, 300] width 27 height 15
